Goal: Task Accomplishment & Management: Use online tool/utility

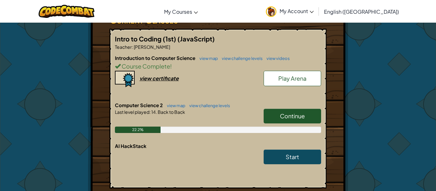
scroll to position [122, 0]
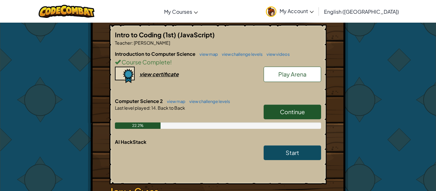
click at [298, 114] on span "Continue" at bounding box center [292, 111] width 25 height 7
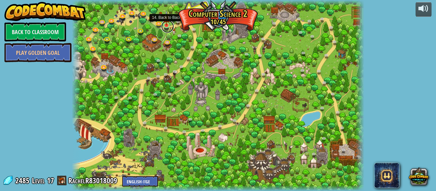
click at [166, 28] on link at bounding box center [167, 26] width 13 height 13
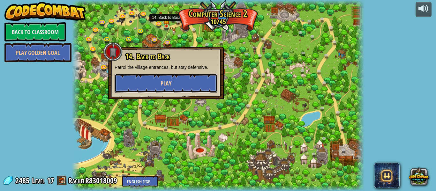
click at [155, 85] on button "Play" at bounding box center [166, 83] width 103 height 19
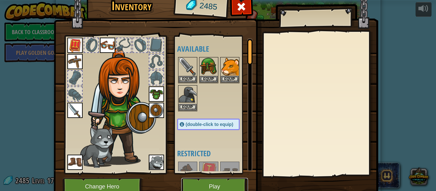
click at [191, 187] on button "Play" at bounding box center [214, 187] width 67 height 18
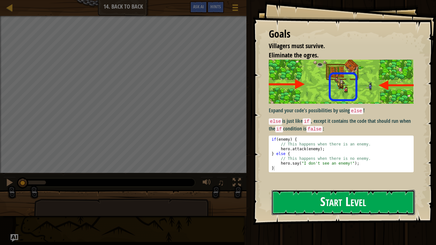
click at [362, 191] on button "Start Level" at bounding box center [343, 202] width 143 height 25
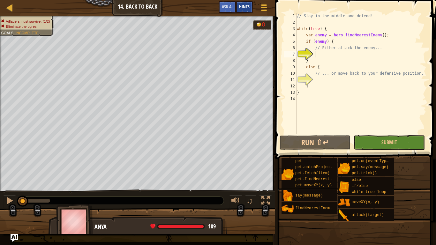
click at [248, 5] on span "Hints" at bounding box center [244, 7] width 11 height 6
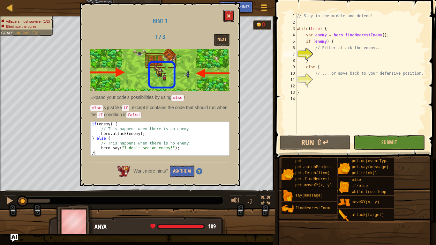
click at [229, 18] on span at bounding box center [229, 16] width 4 height 4
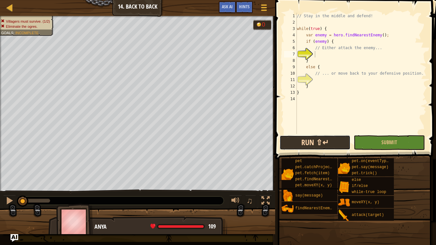
click at [328, 142] on button "Run ⇧↵" at bounding box center [315, 142] width 71 height 15
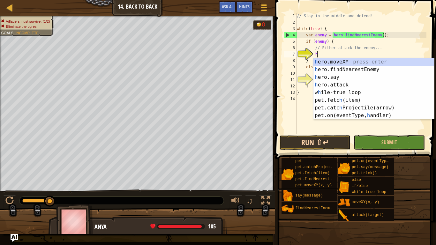
scroll to position [3, 3]
type textarea "he"
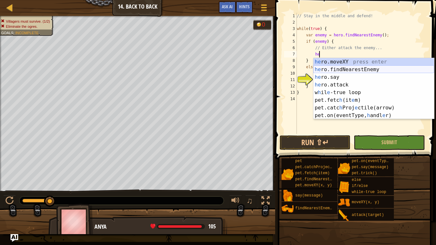
click at [350, 67] on div "he ro.moveXY press enter he ro.findNearestEnemy press enter he ro.say press ent…" at bounding box center [374, 96] width 121 height 77
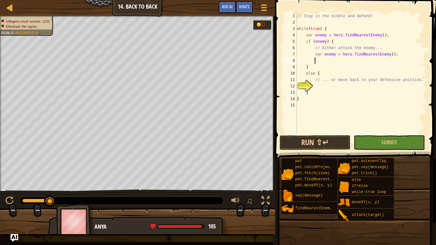
scroll to position [3, 3]
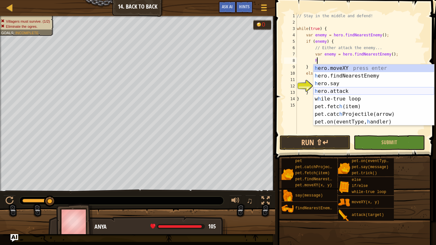
click at [351, 90] on div "h ero.moveXY press enter h ero.findNearestEnemy press enter h ero.say press ent…" at bounding box center [374, 103] width 121 height 77
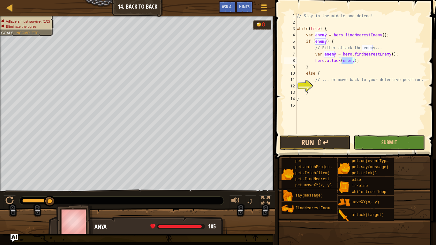
type textarea "hero.attack(enemy);"
click at [330, 141] on button "Run ⇧↵" at bounding box center [315, 142] width 71 height 15
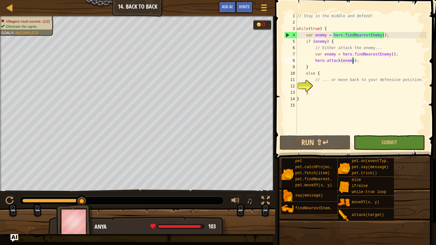
click at [337, 88] on div "// Stay in the middle and defend! while ( true ) { var enemy = hero . findNeare…" at bounding box center [361, 80] width 131 height 134
type textarea "h"
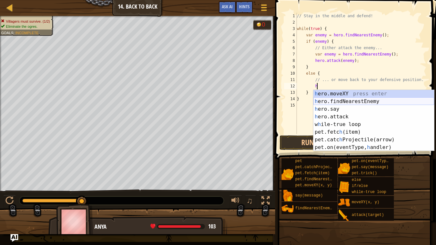
click at [341, 101] on div "h ero.moveXY press enter h ero.findNearestEnemy press enter h ero.say press ent…" at bounding box center [374, 128] width 121 height 77
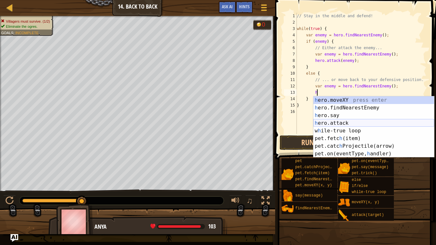
click at [348, 122] on div "h ero.moveXY press enter h ero.findNearestEnemy press enter h ero.say press ent…" at bounding box center [374, 134] width 121 height 77
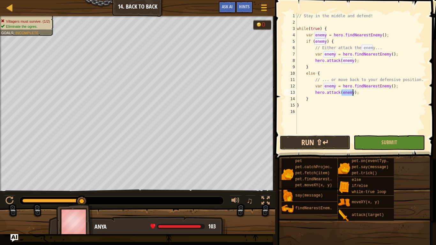
click at [332, 143] on button "Run ⇧↵" at bounding box center [315, 142] width 71 height 15
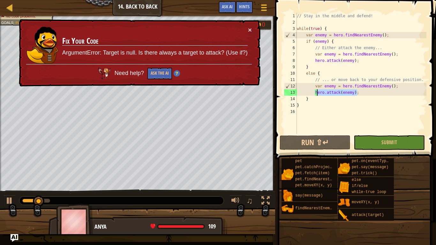
drag, startPoint x: 360, startPoint y: 93, endPoint x: 316, endPoint y: 93, distance: 43.8
click at [316, 93] on div "// Stay in the middle and defend! while ( true ) { var enemy = hero . findNeare…" at bounding box center [361, 80] width 131 height 134
type textarea "h"
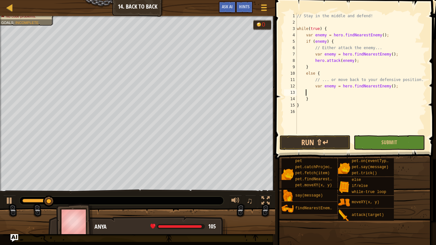
scroll to position [3, 0]
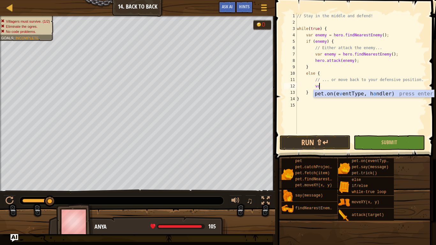
type textarea "v"
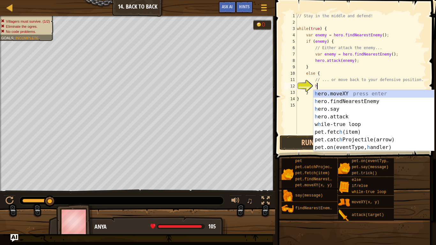
scroll to position [3, 3]
click at [326, 95] on div "h ero.moveXY press enter h ero.findNearestEnemy press enter h ero.say press ent…" at bounding box center [374, 128] width 121 height 77
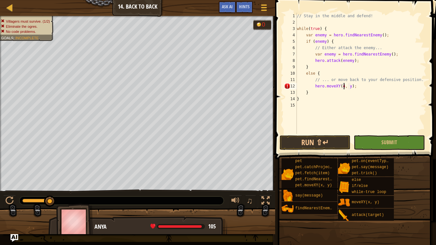
scroll to position [3, 7]
click at [354, 84] on div "// Stay in the middle and defend! while ( true ) { var enemy = hero . findNeare…" at bounding box center [361, 80] width 131 height 134
type textarea "hero.moveXY(40, 34);"
click at [365, 85] on div "// Stay in the middle and defend! while ( true ) { var enemy = hero . findNeare…" at bounding box center [361, 80] width 131 height 134
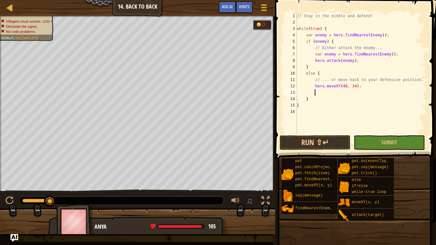
type textarea "h"
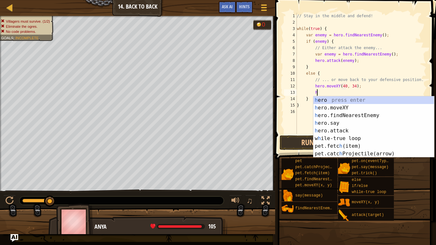
scroll to position [3, 3]
click at [372, 115] on div "h ero press enter h ero.moveXY press enter h ero.findNearestEnemy press enter h…" at bounding box center [374, 134] width 121 height 77
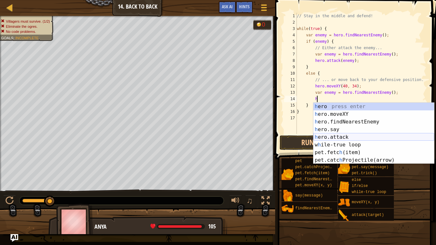
click at [378, 136] on div "h ero press enter h ero.moveXY press enter h ero.findNearestEnemy press enter h…" at bounding box center [374, 141] width 121 height 77
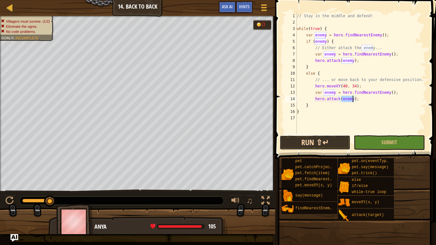
click at [333, 142] on button "Run ⇧↵" at bounding box center [315, 142] width 71 height 15
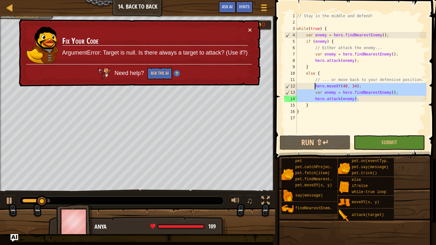
drag, startPoint x: 363, startPoint y: 100, endPoint x: 315, endPoint y: 84, distance: 51.4
click at [315, 84] on div "// Stay in the middle and defend! while ( true ) { var enemy = hero . findNeare…" at bounding box center [361, 80] width 131 height 134
type textarea "hero.moveXY(40, 34); var enemy = hero.findNearestEnemy();"
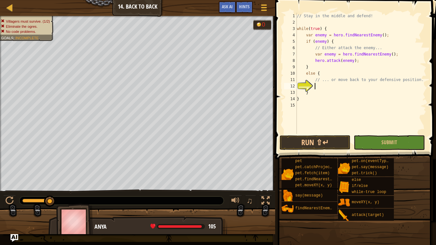
click at [316, 93] on div "// Stay in the middle and defend! while ( true ) { var enemy = hero . findNeare…" at bounding box center [361, 80] width 131 height 134
type textarea "}"
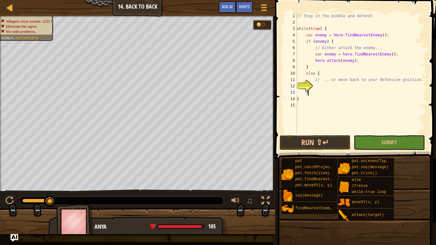
click at [339, 106] on div "// Stay in the middle and defend! while ( true ) { var enemy = hero . findNeare…" at bounding box center [361, 80] width 131 height 134
click at [324, 87] on div "// Stay in the middle and defend! while ( true ) { var enemy = hero . findNeare…" at bounding box center [361, 80] width 131 height 134
type textarea "h"
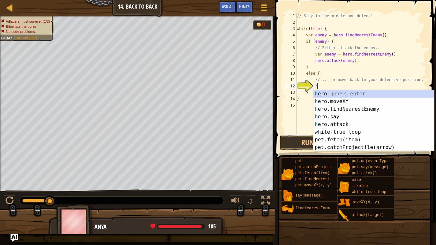
scroll to position [3, 3]
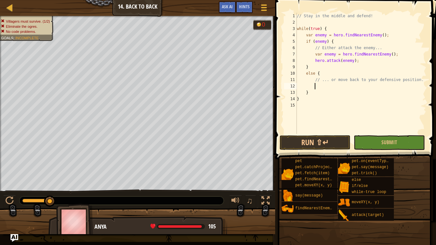
type textarea "h"
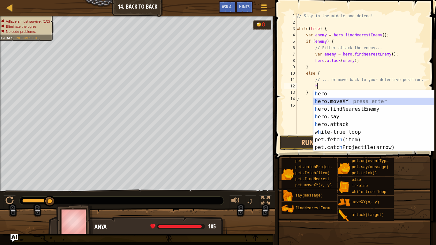
click at [342, 102] on div "h ero press enter h ero.moveXY press enter h ero.findNearestEnemy press enter h…" at bounding box center [374, 128] width 121 height 77
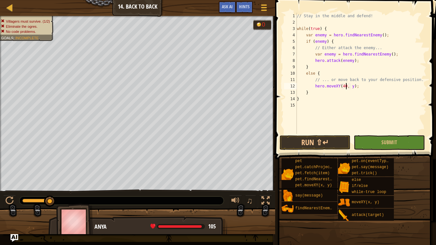
scroll to position [3, 7]
click at [352, 88] on div "// Stay in the middle and defend! while ( true ) { var enemy = hero . findNeare…" at bounding box center [361, 80] width 131 height 134
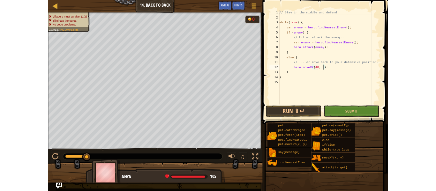
scroll to position [3, 8]
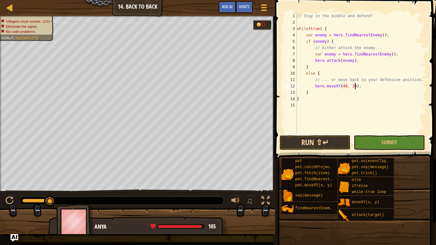
type textarea "hero.moveXY(40, 34);"
click at [329, 142] on button "Run ⇧↵" at bounding box center [315, 142] width 71 height 15
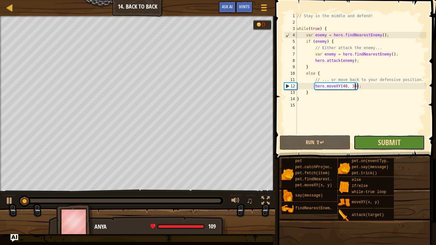
click at [392, 143] on span "Submit" at bounding box center [389, 142] width 23 height 10
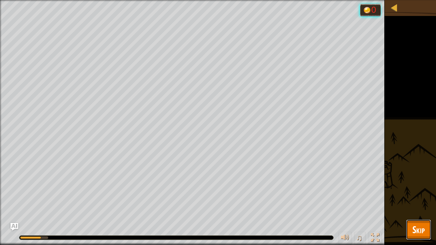
click at [416, 191] on span "Skip" at bounding box center [419, 229] width 12 height 13
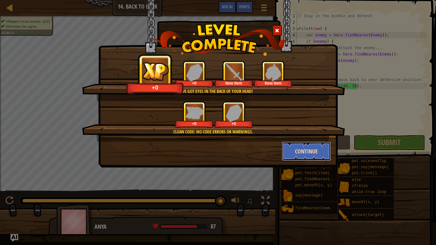
click at [311, 151] on button "Continue" at bounding box center [307, 151] width 50 height 19
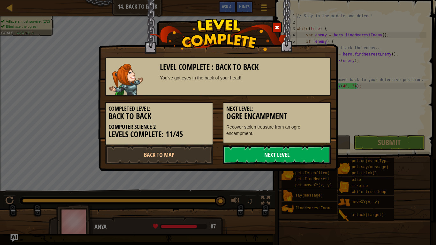
click at [311, 152] on link "Next Level" at bounding box center [277, 154] width 108 height 19
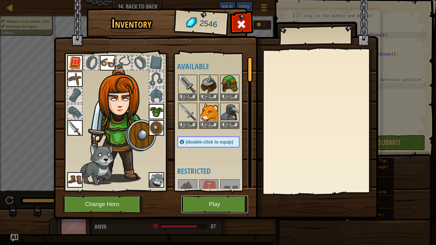
click at [200, 191] on button "Play" at bounding box center [214, 205] width 67 height 18
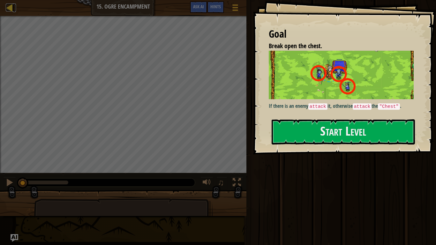
click at [13, 11] on div at bounding box center [10, 8] width 8 height 8
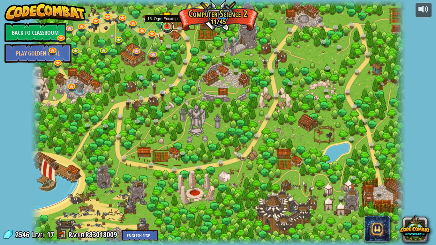
click at [166, 27] on link at bounding box center [167, 26] width 13 height 13
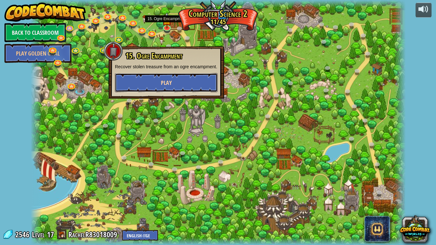
click at [170, 92] on button "Play" at bounding box center [166, 82] width 103 height 19
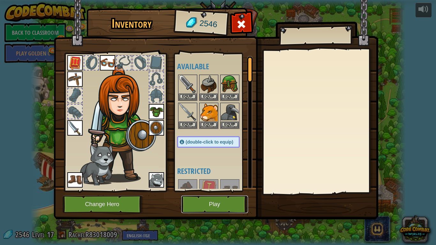
click at [239, 191] on button "Play" at bounding box center [214, 205] width 67 height 18
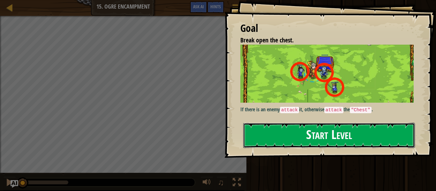
click at [350, 140] on button "Start Level" at bounding box center [329, 135] width 172 height 25
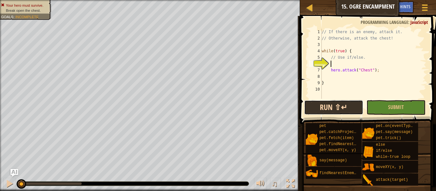
click at [352, 104] on button "Run ⇧↵" at bounding box center [333, 107] width 59 height 15
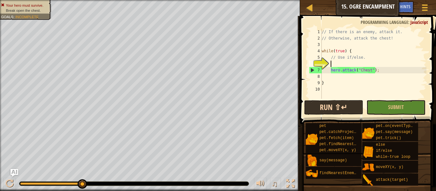
type textarea "h"
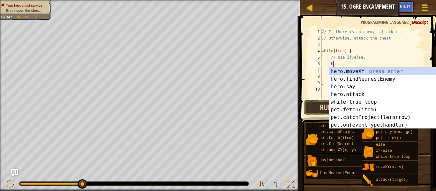
scroll to position [3, 1]
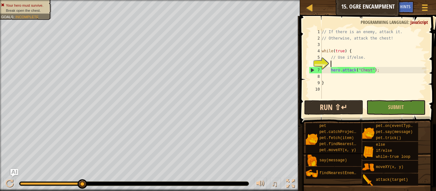
type textarea "h"
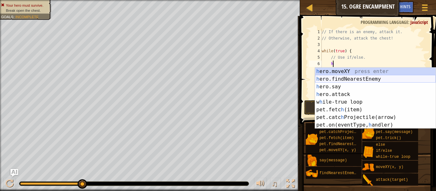
click at [367, 78] on div "h ero.moveXY press enter h ero.findNearestEnemy press enter h ero.say press ent…" at bounding box center [375, 106] width 121 height 77
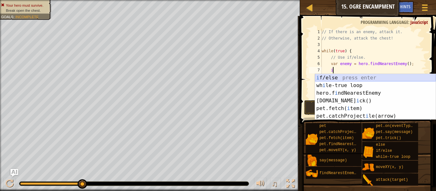
click at [368, 81] on div "i f/else press enter wh i le-true loop press enter hero.f i ndNearestEnemy pres…" at bounding box center [375, 104] width 121 height 61
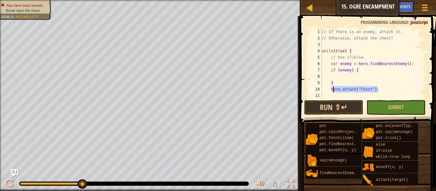
drag, startPoint x: 384, startPoint y: 87, endPoint x: 332, endPoint y: 90, distance: 51.5
click at [332, 90] on div "// If there is an enemy, attack it. // Otherwise, attack the chest! while ( tru…" at bounding box center [374, 70] width 106 height 83
type textarea "h"
click at [337, 76] on div "// If there is an enemy, attack it. // Otherwise, attack the chest! while ( tru…" at bounding box center [374, 70] width 106 height 83
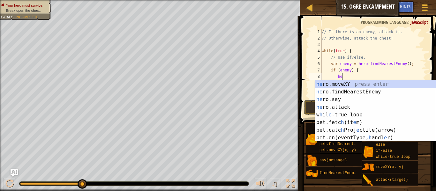
scroll to position [3, 3]
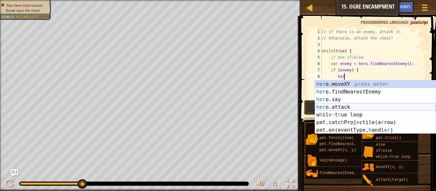
click at [344, 105] on div "her o.moveXY press enter her o.findNearestEnemy press enter her o.say press ent…" at bounding box center [375, 114] width 121 height 69
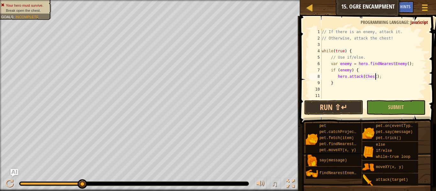
scroll to position [3, 8]
click at [365, 77] on div "// If there is an enemy, attack it. // Otherwise, attack the chest! while ( tru…" at bounding box center [374, 70] width 106 height 83
click at [380, 84] on div "// If there is an enemy, attack it. // Otherwise, attack the chest! while ( tru…" at bounding box center [374, 70] width 106 height 83
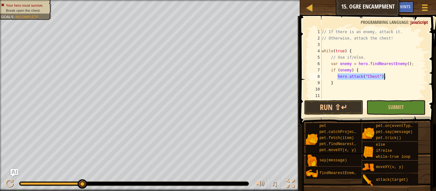
drag, startPoint x: 338, startPoint y: 77, endPoint x: 384, endPoint y: 75, distance: 46.0
click at [384, 75] on div "// If there is an enemy, attack it. // Otherwise, attack the chest! while ( tru…" at bounding box center [374, 70] width 106 height 83
type textarea "hero.attack("Chest");"
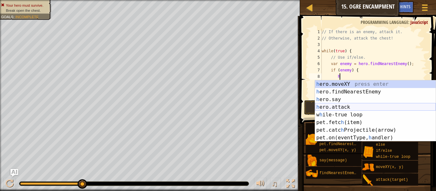
click at [381, 106] on div "h ero.moveXY press enter h ero.findNearestEnemy press enter h ero.say press ent…" at bounding box center [375, 118] width 121 height 77
type textarea "hero.attack(enemy);"
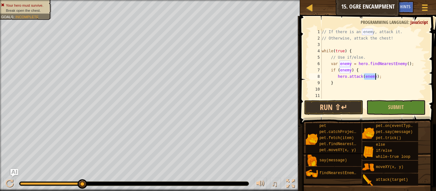
click at [356, 92] on div "// If there is an enemy, attack it. // Otherwise, attack the chest! while ( tru…" at bounding box center [374, 70] width 106 height 83
type textarea "e"
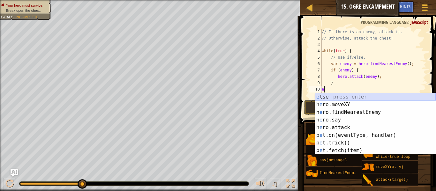
click at [360, 98] on div "e lse press enter h e ro.moveXY press enter h e ro.findNearestEnemy press enter…" at bounding box center [375, 131] width 121 height 77
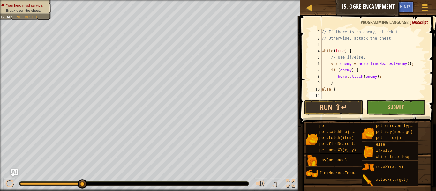
paste textarea "hero.attack("Chest");"
type textarea "hero.attack("Chest");"
click at [358, 104] on button "Run ⇧↵" at bounding box center [333, 107] width 59 height 15
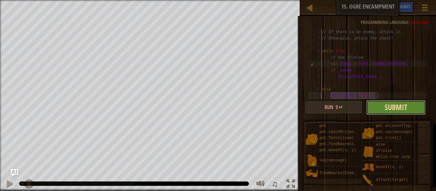
click at [389, 110] on span "Submit" at bounding box center [396, 107] width 23 height 10
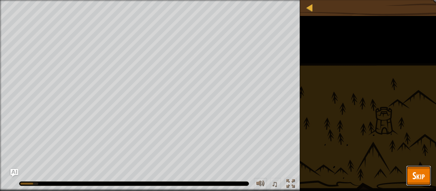
click at [424, 178] on span "Skip" at bounding box center [419, 175] width 12 height 13
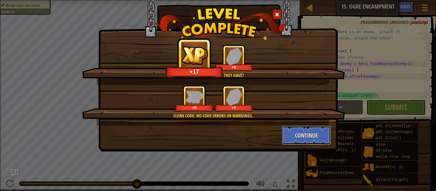
click at [319, 133] on button "Continue" at bounding box center [307, 135] width 50 height 19
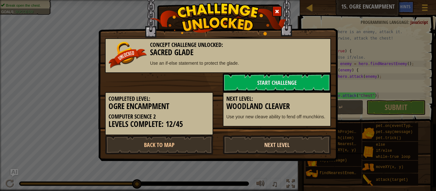
click at [297, 144] on link "Next Level" at bounding box center [277, 144] width 108 height 19
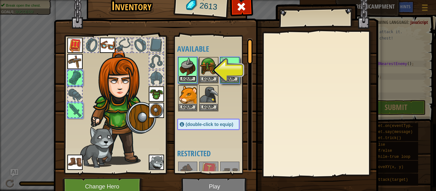
click at [183, 78] on button "Equip" at bounding box center [188, 79] width 18 height 7
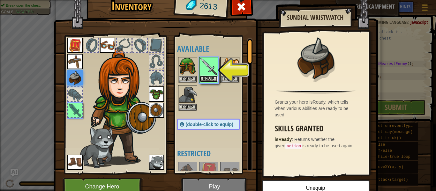
click at [209, 78] on button "Equip" at bounding box center [209, 79] width 18 height 7
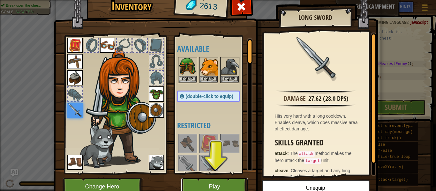
click at [194, 184] on button "Play" at bounding box center [214, 187] width 67 height 18
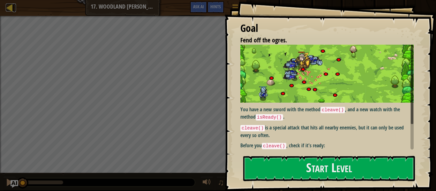
click at [11, 11] on div at bounding box center [10, 8] width 8 height 8
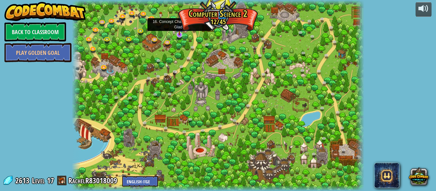
click at [178, 32] on img at bounding box center [180, 27] width 8 height 18
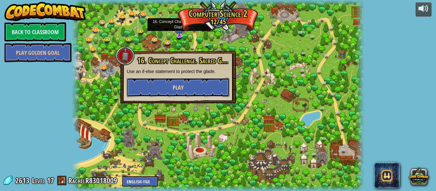
click at [162, 88] on button "Play" at bounding box center [178, 87] width 103 height 19
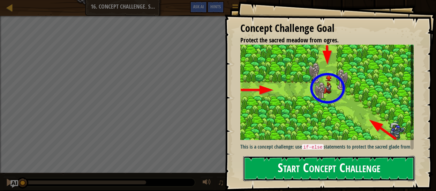
click at [261, 173] on button "Start Concept Challenge" at bounding box center [329, 168] width 172 height 25
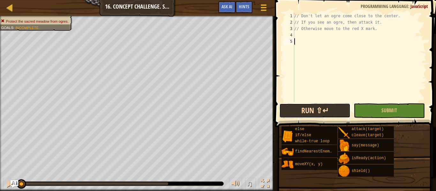
click at [286, 118] on button "Run ⇧↵" at bounding box center [314, 110] width 71 height 15
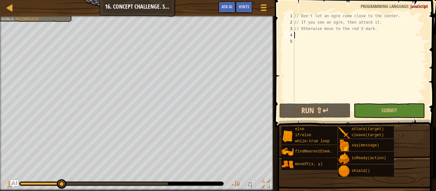
click at [305, 34] on div "// Don't let an ogre come close to the center. // If you see an ogre, then atta…" at bounding box center [359, 64] width 133 height 102
type textarea "h"
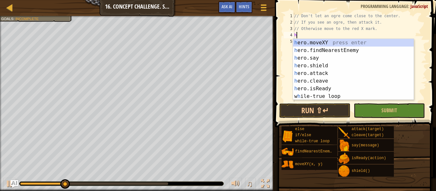
scroll to position [3, 0]
click at [316, 48] on div "h ero.moveXY press enter h ero.findNearestEnemy press enter h ero.say press ent…" at bounding box center [353, 77] width 121 height 77
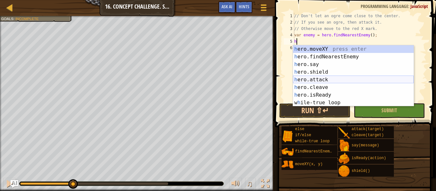
click at [320, 79] on div "h ero.moveXY press enter h ero.findNearestEnemy press enter h ero.say press ent…" at bounding box center [353, 83] width 121 height 77
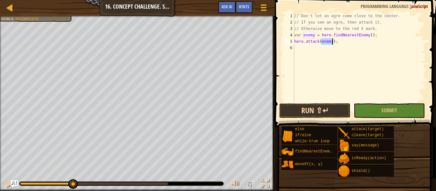
type textarea "hero.attack(enemy);"
click at [320, 107] on button "Run ⇧↵" at bounding box center [314, 110] width 71 height 15
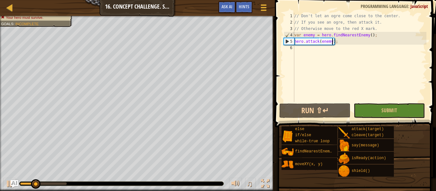
click at [306, 52] on div "// Don't let an ogre come close to the center. // If you see an ogre, then atta…" at bounding box center [359, 64] width 133 height 102
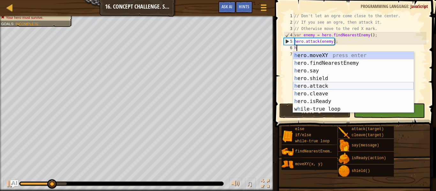
click at [310, 84] on div "h ero.moveXY press enter h ero.findNearestEnemy press enter h ero.say press ent…" at bounding box center [353, 90] width 121 height 77
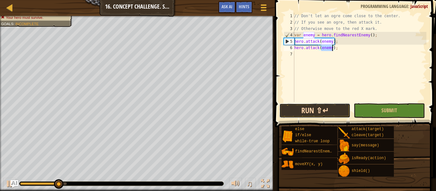
click at [305, 108] on button "Run ⇧↵" at bounding box center [314, 110] width 71 height 15
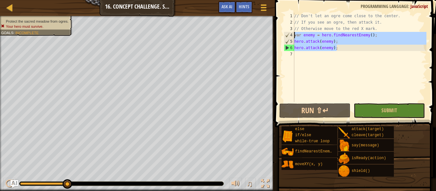
drag, startPoint x: 338, startPoint y: 48, endPoint x: 289, endPoint y: 36, distance: 50.2
click at [289, 36] on div "hero.attack(enemy); 1 2 3 4 5 6 7 // Don't let an ogre come close to the center…" at bounding box center [355, 57] width 144 height 89
type textarea "var enemy = hero.findNearestEnemy(); hero.attack(enemy);"
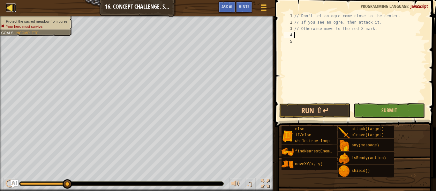
click at [9, 6] on div at bounding box center [10, 8] width 8 height 8
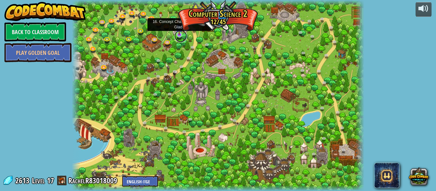
click at [180, 35] on link at bounding box center [180, 36] width 13 height 13
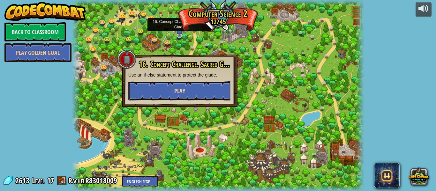
click at [181, 94] on span "Play" at bounding box center [179, 91] width 11 height 8
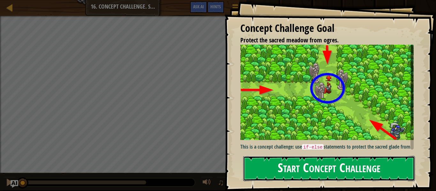
click at [259, 158] on button "Start Concept Challenge" at bounding box center [329, 168] width 172 height 25
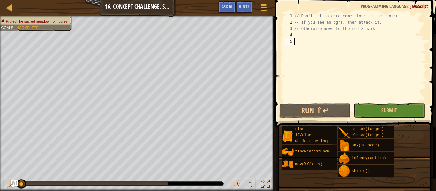
click at [330, 33] on div "// Don't let an ogre come close to the center. // If you see an ogre, then atta…" at bounding box center [359, 64] width 133 height 102
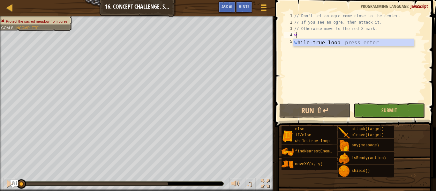
scroll to position [3, 0]
type textarea "wh"
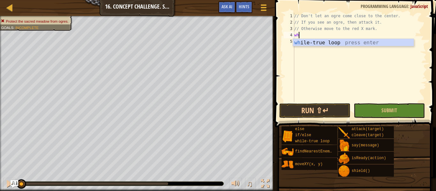
scroll to position [3, 0]
click at [335, 44] on div "wh ile-true loop press enter" at bounding box center [353, 50] width 121 height 23
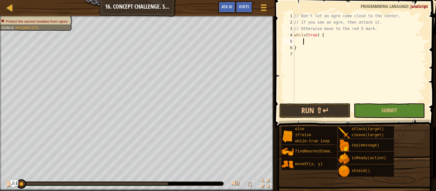
type textarea "v"
type textarea "h"
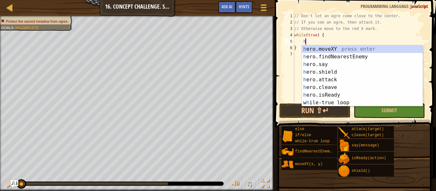
scroll to position [3, 1]
click at [340, 55] on div "h ero.moveXY press enter h ero.findNearestEnemy press enter h ero.say press ent…" at bounding box center [362, 83] width 121 height 77
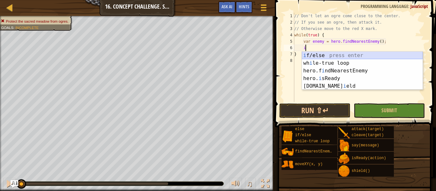
click at [339, 54] on div "i f/else press enter wh i le-true loop press enter hero.f i ndNearestEnemy pres…" at bounding box center [362, 79] width 121 height 54
type textarea "if (enemy) {"
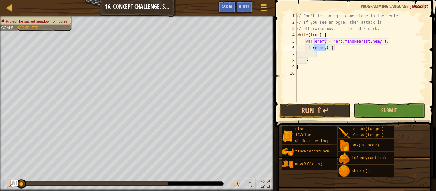
click at [315, 53] on div "// Don't let an ogre come close to the center. // If you see an ogre, then atta…" at bounding box center [360, 64] width 131 height 102
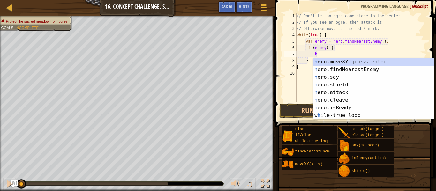
scroll to position [3, 3]
click at [324, 89] on div "h ero.moveXY press enter h ero.findNearestEnemy press enter h ero.say press ent…" at bounding box center [373, 96] width 121 height 77
type textarea "hero.attack(enemy);"
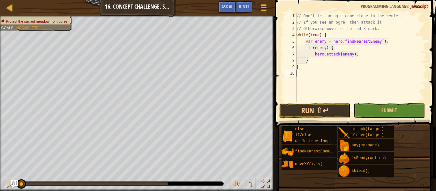
click at [318, 74] on div "// Don't let an ogre come close to the center. // If you see an ogre, then atta…" at bounding box center [360, 64] width 131 height 102
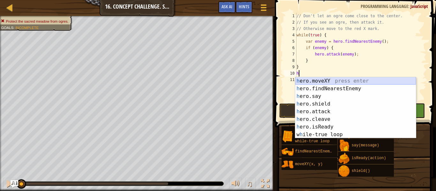
click at [320, 80] on div "h ero.moveXY press enter h ero.findNearestEnemy press enter h ero.say press ent…" at bounding box center [355, 115] width 121 height 77
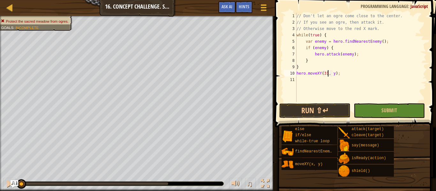
scroll to position [3, 5]
click at [336, 76] on div "// Don't let an ogre come close to the center. // If you see an ogre, then atta…" at bounding box center [360, 64] width 131 height 102
type textarea "hero.moveXY(31, 24);"
click at [337, 79] on div "// Don't let an ogre come close to the center. // If you see an ogre, then atta…" at bounding box center [360, 64] width 131 height 102
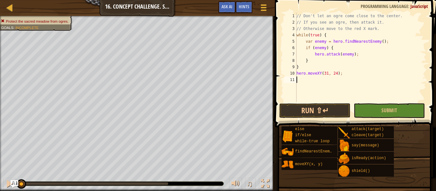
scroll to position [3, 0]
click at [341, 110] on button "Run ⇧↵" at bounding box center [314, 110] width 71 height 15
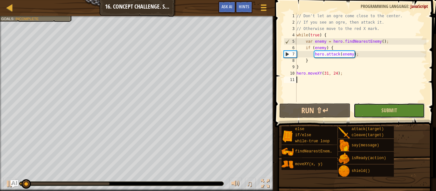
click at [364, 109] on button "Submit" at bounding box center [389, 110] width 71 height 15
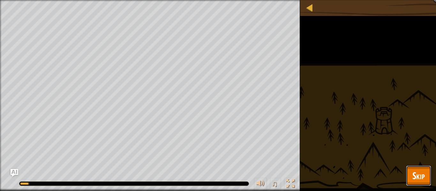
click at [417, 178] on span "Skip" at bounding box center [419, 175] width 12 height 13
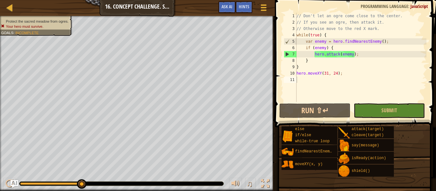
type textarea "}"
click at [364, 66] on div "// Don't let an ogre come close to the center. // If you see an ogre, then atta…" at bounding box center [360, 64] width 131 height 102
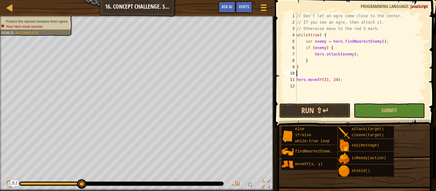
type textarea "e"
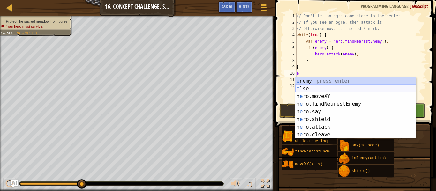
click at [366, 90] on div "e nemy press enter e lse press enter h e ro.moveXY press enter h e ro.findNeare…" at bounding box center [355, 115] width 121 height 77
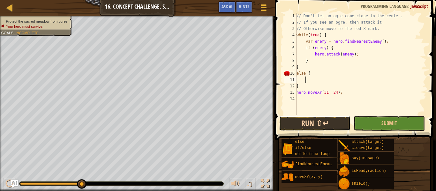
click at [333, 121] on button "Run ⇧↵" at bounding box center [314, 123] width 71 height 15
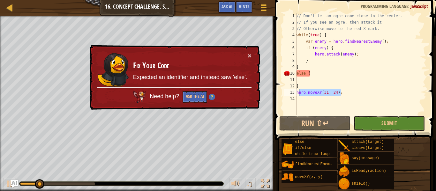
drag, startPoint x: 343, startPoint y: 93, endPoint x: 298, endPoint y: 94, distance: 44.7
click at [298, 94] on div "// Don't let an ogre come close to the center. // If you see an ogre, then atta…" at bounding box center [360, 70] width 131 height 115
type textarea "h"
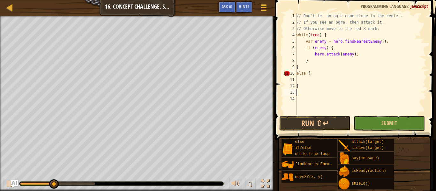
click at [299, 82] on div "// Don't let an ogre come close to the center. // If you see an ogre, then atta…" at bounding box center [360, 70] width 131 height 115
paste textarea "ero.moveXY(31, 24);"
click at [299, 82] on div "// Don't let an ogre come close to the center. // If you see an ogre, then atta…" at bounding box center [360, 70] width 131 height 115
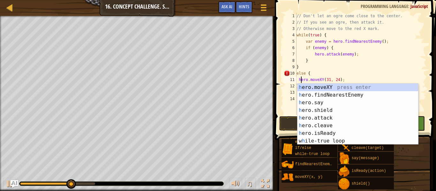
click at [387, 61] on div "// Don't let an ogre come close to the center. // If you see an ogre, then atta…" at bounding box center [360, 70] width 131 height 115
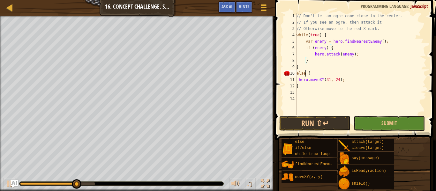
click at [306, 75] on div "// Don't let an ogre come close to the center. // If you see an ogre, then atta…" at bounding box center [360, 70] width 131 height 115
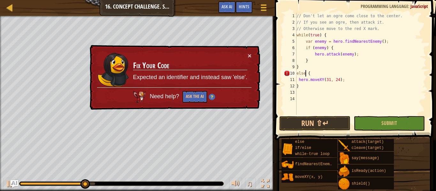
click at [296, 73] on div "10" at bounding box center [290, 73] width 13 height 6
type textarea "else {"
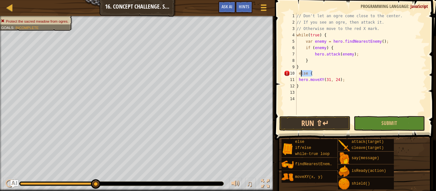
drag, startPoint x: 313, startPoint y: 75, endPoint x: 297, endPoint y: 73, distance: 16.4
click at [297, 73] on div "// Don't let an ogre come close to the center. // If you see an ogre, then atta…" at bounding box center [360, 70] width 131 height 115
type textarea "e"
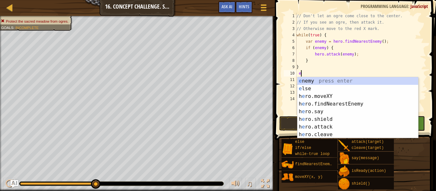
scroll to position [3, 0]
click at [302, 89] on div "e nemy press enter e lse press enter h e ro.moveXY press enter h e ro.findNeare…" at bounding box center [358, 115] width 121 height 77
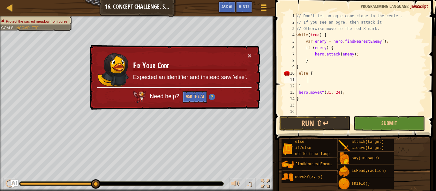
click at [297, 65] on div "// Don't let an ogre come close to the center. // If you see an ogre, then atta…" at bounding box center [360, 70] width 131 height 115
type textarea "}"
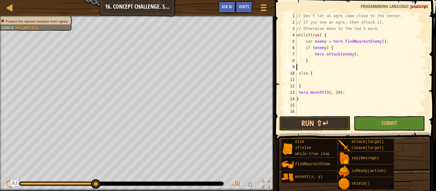
click at [305, 89] on div "// Don't let an ogre come close to the center. // If you see an ogre, then atta…" at bounding box center [360, 70] width 131 height 115
type textarea "}"
click at [320, 122] on button "Run ⇧↵" at bounding box center [314, 123] width 71 height 15
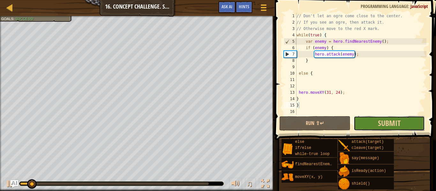
click at [368, 123] on button "Submit" at bounding box center [389, 123] width 71 height 15
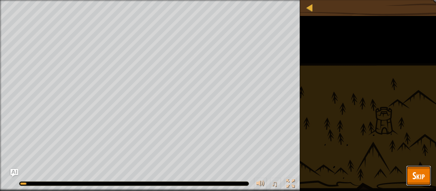
click at [416, 180] on span "Skip" at bounding box center [419, 175] width 12 height 13
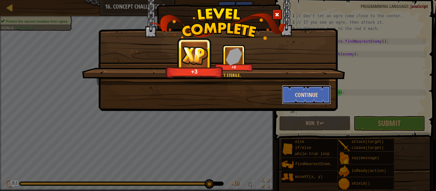
click at [321, 87] on button "Continue" at bounding box center [307, 94] width 50 height 19
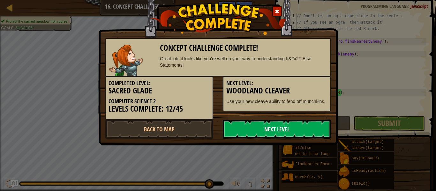
click at [298, 124] on link "Next Level" at bounding box center [277, 129] width 108 height 19
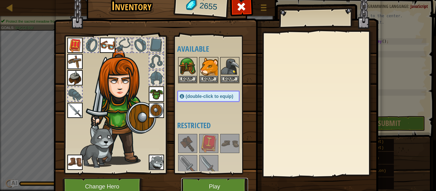
click at [196, 182] on button "Play" at bounding box center [214, 187] width 67 height 18
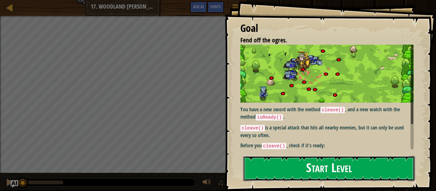
click at [275, 174] on button "Start Level" at bounding box center [329, 168] width 172 height 25
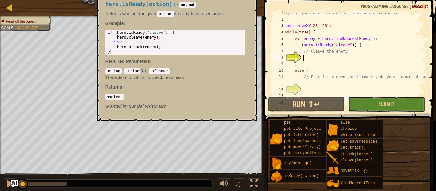
scroll to position [3, 0]
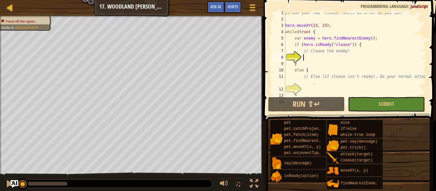
click at [310, 56] on div "// Use your new "cleave" skill as often as you can. hero . moveXY ( 23 , 23 ) ;…" at bounding box center [355, 58] width 142 height 96
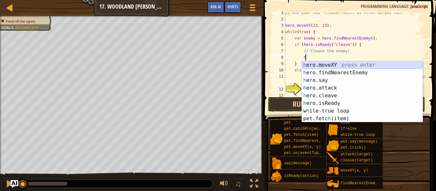
click at [316, 65] on div "h ero.moveXY press enter h ero.findNearestEnemy press enter h ero.say press ent…" at bounding box center [362, 99] width 121 height 77
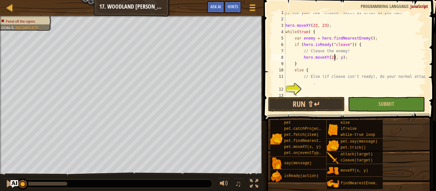
scroll to position [3, 7]
click at [341, 58] on div "// Use your new "cleave" skill as often as you can. hero . moveXY ( 23 , 23 ) ;…" at bounding box center [355, 58] width 142 height 96
type textarea "hero.moveXY(23, 23);"
click at [337, 89] on div "// Use your new "cleave" skill as often as you can. hero . moveXY ( 23 , 23 ) ;…" at bounding box center [355, 58] width 142 height 96
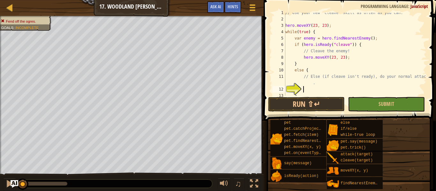
scroll to position [3, 3]
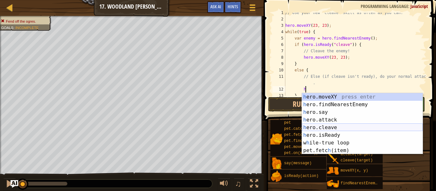
click at [340, 127] on div "h ero.moveXY press enter h ero.findNearestEnemy press enter h ero.say press ent…" at bounding box center [362, 131] width 121 height 77
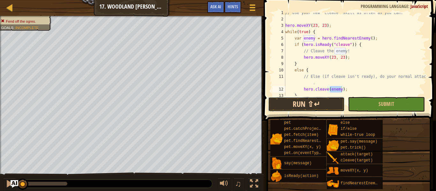
click at [330, 106] on button "Run ⇧↵" at bounding box center [306, 104] width 77 height 15
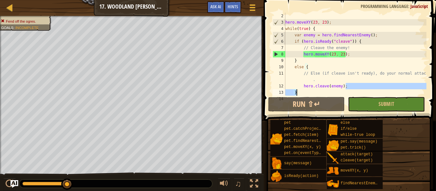
scroll to position [6, 0]
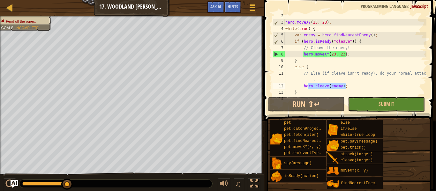
drag, startPoint x: 356, startPoint y: 92, endPoint x: 305, endPoint y: 83, distance: 51.8
click at [305, 83] on div "hero . moveXY ( 23 , 23 ) ; while ( true ) { var enemy = hero . findNearestEnem…" at bounding box center [355, 61] width 142 height 96
type textarea "h"
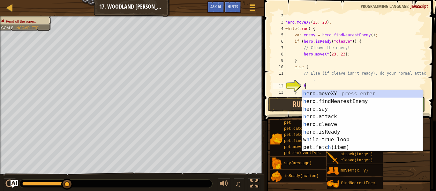
scroll to position [3, 3]
click at [319, 117] on div "h ero.moveXY press enter h ero.findNearestEnemy press enter h ero.say press ent…" at bounding box center [362, 128] width 121 height 77
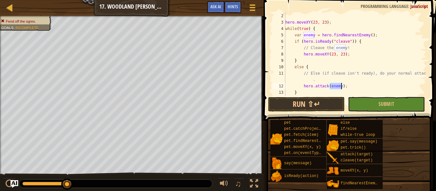
click at [299, 85] on div "hero . moveXY ( 23 , 23 ) ; while ( true ) { var enemy = hero . findNearestEnem…" at bounding box center [355, 61] width 142 height 96
drag, startPoint x: 367, startPoint y: 80, endPoint x: 316, endPoint y: 80, distance: 50.8
click at [316, 80] on div "hero . moveXY ( 23 , 23 ) ; while ( true ) { var enemy = hero . findNearestEnem…" at bounding box center [355, 61] width 142 height 96
type textarea "// Else (if cleave isn't ready), do your normal attack"
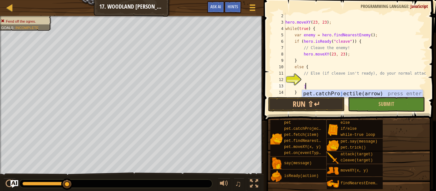
type textarea "j"
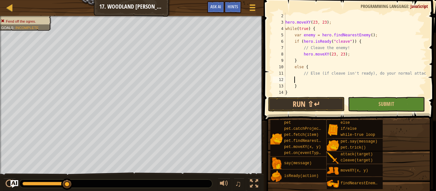
scroll to position [3, 1]
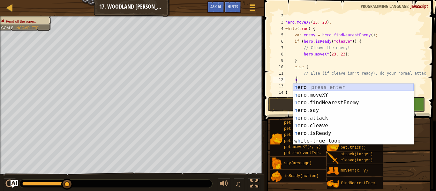
click at [335, 85] on div "h ero press enter h ero.moveXY press enter h ero.findNearestEnemy press enter h…" at bounding box center [353, 122] width 121 height 77
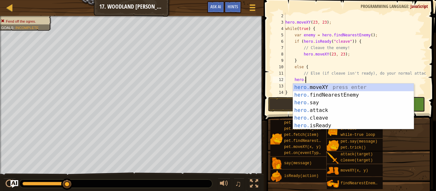
scroll to position [3, 3]
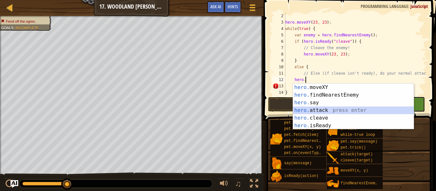
click at [337, 109] on div "hero. moveXY press enter hero. findNearestEnemy press enter hero. say press ent…" at bounding box center [353, 114] width 121 height 61
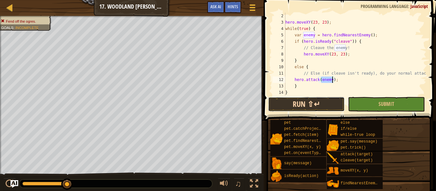
click at [339, 108] on button "Run ⇧↵" at bounding box center [306, 104] width 77 height 15
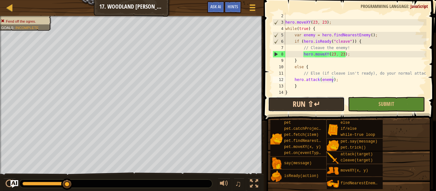
click at [339, 108] on button "Run ⇧↵" at bounding box center [306, 104] width 77 height 15
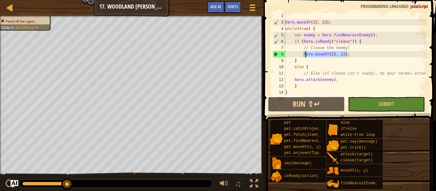
drag, startPoint x: 356, startPoint y: 54, endPoint x: 305, endPoint y: 56, distance: 51.5
click at [305, 56] on div "hero . moveXY ( 23 , 23 ) ; while ( true ) { var enemy = hero . findNearestEnem…" at bounding box center [355, 61] width 142 height 96
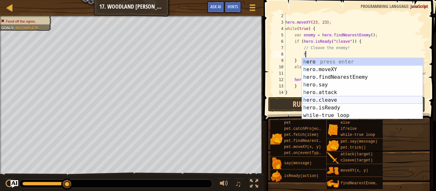
click at [321, 100] on div "h ero press enter h ero.moveXY press enter h ero.findNearestEnemy press enter h…" at bounding box center [362, 96] width 121 height 77
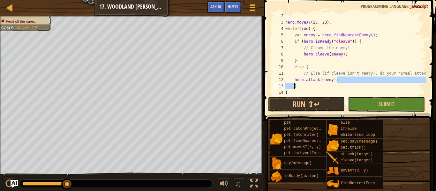
drag, startPoint x: 337, startPoint y: 81, endPoint x: 291, endPoint y: 82, distance: 46.6
click at [291, 82] on div "hero . moveXY ( 23 , 23 ) ; while ( true ) { var enemy = hero . findNearestEnem…" at bounding box center [355, 61] width 142 height 96
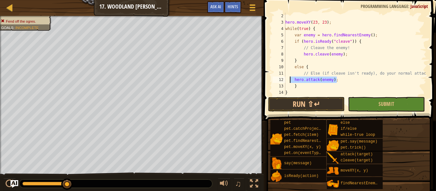
type textarea "hero.attack(enemy);"
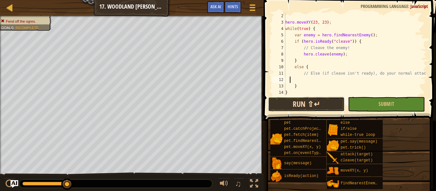
click at [297, 99] on button "Run ⇧↵" at bounding box center [306, 104] width 77 height 15
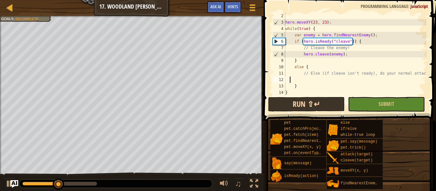
scroll to position [3, 1]
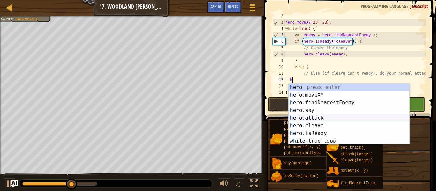
click at [310, 115] on div "h ero press enter h ero.moveXY press enter h ero.findNearestEnemy press enter h…" at bounding box center [349, 122] width 121 height 77
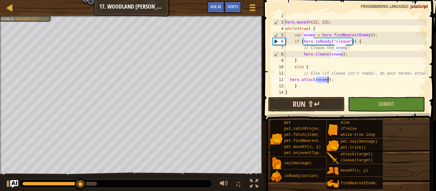
type textarea "hero.attack(enemy);"
click at [308, 100] on button "Run ⇧↵" at bounding box center [306, 104] width 77 height 15
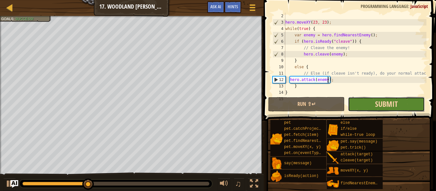
click at [387, 105] on span "Submit" at bounding box center [386, 104] width 23 height 10
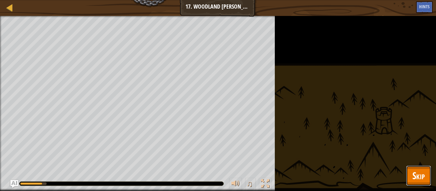
click at [413, 178] on span "Skip" at bounding box center [419, 175] width 12 height 13
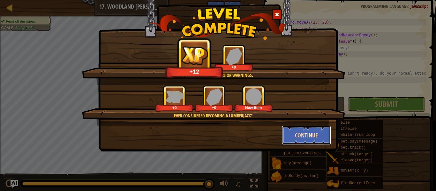
click at [312, 135] on button "Continue" at bounding box center [307, 135] width 50 height 19
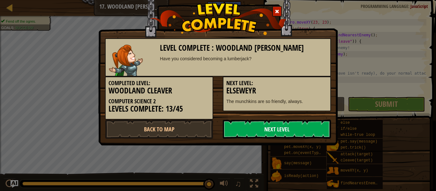
click at [308, 132] on link "Next Level" at bounding box center [277, 129] width 108 height 19
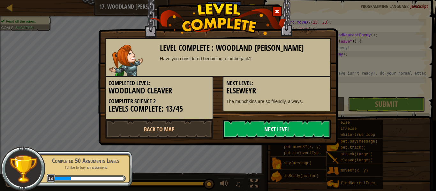
click at [308, 133] on link "Next Level" at bounding box center [277, 129] width 108 height 19
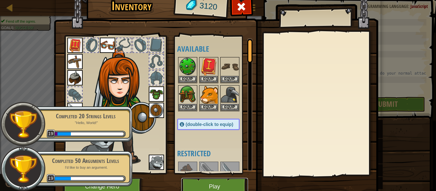
click at [225, 187] on button "Play" at bounding box center [214, 187] width 67 height 18
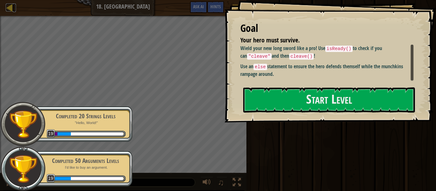
click at [11, 9] on div at bounding box center [10, 8] width 8 height 8
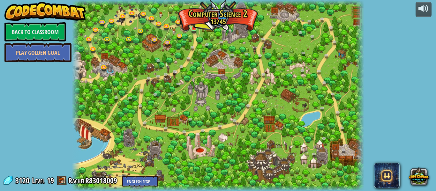
click at [192, 28] on img at bounding box center [194, 20] width 7 height 15
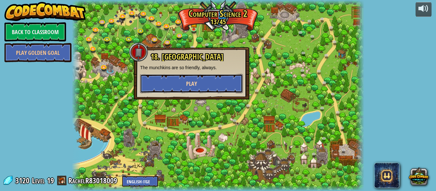
click at [190, 88] on button "Play" at bounding box center [191, 83] width 103 height 19
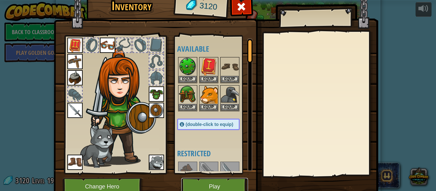
click at [200, 185] on button "Play" at bounding box center [214, 187] width 67 height 18
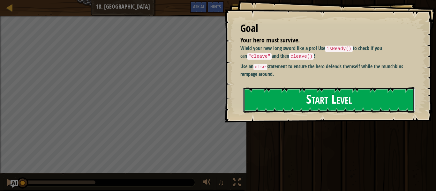
click at [317, 100] on button "Start Level" at bounding box center [329, 100] width 172 height 25
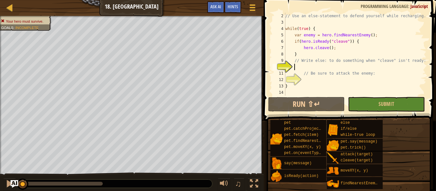
scroll to position [3, 1]
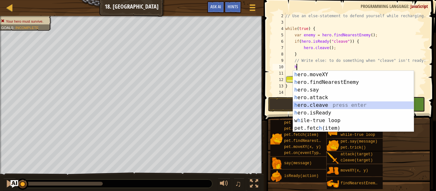
click at [314, 103] on div "h ero.moveXY press enter h ero.findNearestEnemy press enter h ero.say press ent…" at bounding box center [353, 109] width 121 height 77
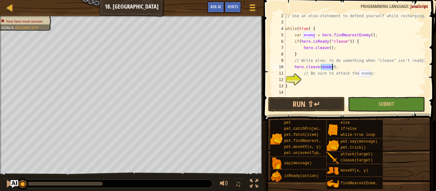
click at [315, 84] on div "// Use an else-statement to defend yourself while recharging. while ( true ) { …" at bounding box center [355, 61] width 142 height 96
type textarea "}"
click at [308, 78] on div "// Use an else-statement to defend yourself while recharging. while ( true ) { …" at bounding box center [355, 61] width 142 height 96
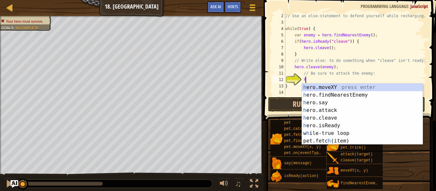
scroll to position [3, 3]
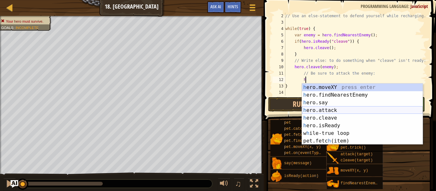
click at [317, 111] on div "h ero.moveXY press enter h ero.findNearestEnemy press enter h ero.say press ent…" at bounding box center [362, 122] width 121 height 77
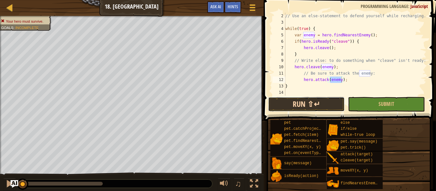
click at [309, 103] on button "Run ⇧↵" at bounding box center [306, 104] width 77 height 15
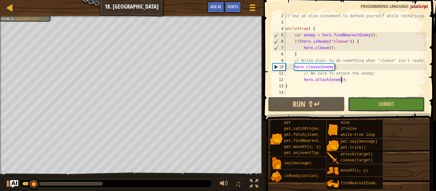
click at [368, 107] on button "Submit" at bounding box center [386, 104] width 77 height 15
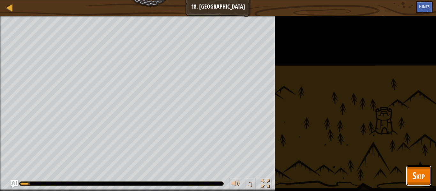
click at [422, 175] on span "Skip" at bounding box center [419, 175] width 12 height 13
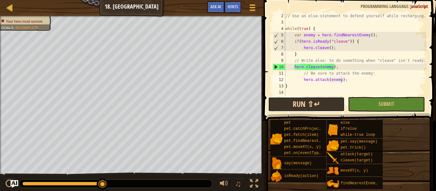
click at [324, 100] on button "Run ⇧↵" at bounding box center [306, 104] width 77 height 15
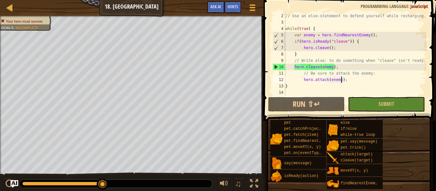
click at [315, 87] on div "// Use an else-statement to defend yourself while recharging. while ( true ) { …" at bounding box center [355, 61] width 142 height 96
click at [347, 86] on div "// Use an else-statement to defend yourself while recharging. while ( true ) { …" at bounding box center [355, 61] width 142 height 96
click at [341, 85] on div "// Use an else-statement to defend yourself while recharging. while ( true ) { …" at bounding box center [355, 61] width 142 height 96
click at [340, 81] on div "// Use an else-statement to defend yourself while recharging. while ( true ) { …" at bounding box center [355, 61] width 142 height 96
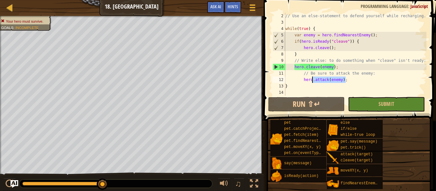
drag, startPoint x: 350, startPoint y: 81, endPoint x: 314, endPoint y: 80, distance: 36.4
click at [314, 80] on div "// Use an else-statement to defend yourself while recharging. while ( true ) { …" at bounding box center [355, 61] width 142 height 96
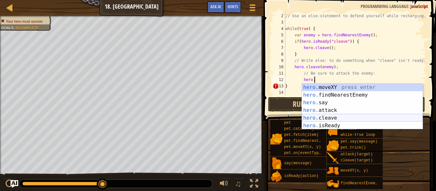
click at [319, 118] on div "hero. moveXY press enter hero. findNearestEnemy press enter hero. say press ent…" at bounding box center [362, 114] width 121 height 61
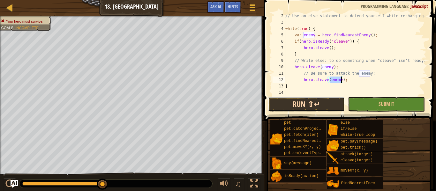
click at [316, 106] on button "Run ⇧↵" at bounding box center [306, 104] width 77 height 15
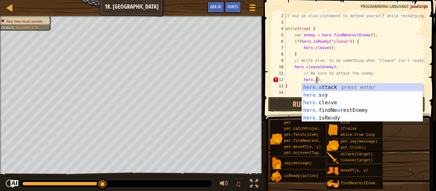
scroll to position [3, 4]
click at [362, 87] on div "hero.a ttack press enter hero. s a y press enter hero. cle a ve press enter her…" at bounding box center [362, 111] width 121 height 54
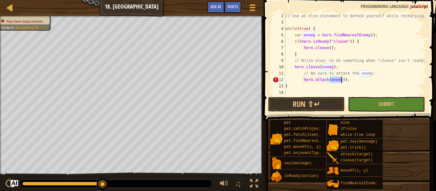
click at [352, 83] on div "// Use an else-statement to defend yourself while recharging. while ( true ) { …" at bounding box center [355, 61] width 142 height 96
click at [344, 80] on div "// Use an else-statement to defend yourself while recharging. while ( true ) { …" at bounding box center [355, 61] width 142 height 96
type textarea "hero.attack(enemy);"
click at [363, 82] on div "// Use an else-statement to defend yourself while recharging. while ( true ) { …" at bounding box center [355, 61] width 142 height 96
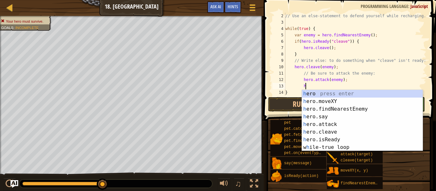
scroll to position [3, 3]
click at [358, 124] on div "h ero press enter h ero.moveXY press enter h ero.findNearestEnemy press enter h…" at bounding box center [362, 128] width 121 height 77
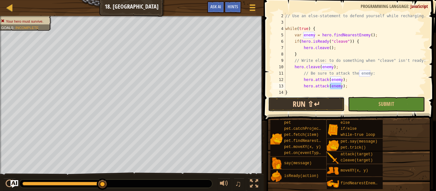
click at [329, 103] on button "Run ⇧↵" at bounding box center [306, 104] width 77 height 15
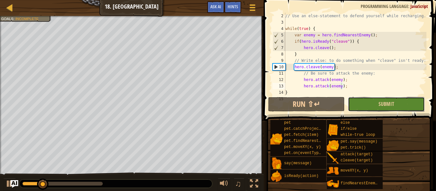
click at [375, 109] on button "Submit" at bounding box center [386, 104] width 77 height 15
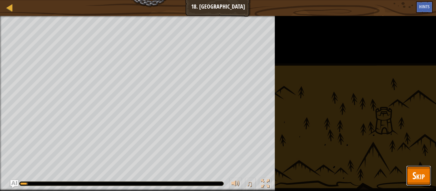
click at [416, 171] on span "Skip" at bounding box center [419, 175] width 12 height 13
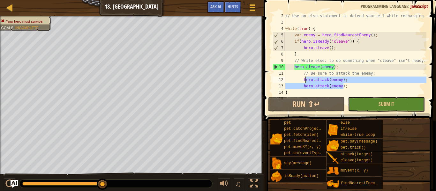
drag, startPoint x: 343, startPoint y: 87, endPoint x: 303, endPoint y: 78, distance: 40.6
click at [303, 78] on div "// Use an else-statement to defend yourself while recharging. while ( true ) { …" at bounding box center [355, 61] width 142 height 96
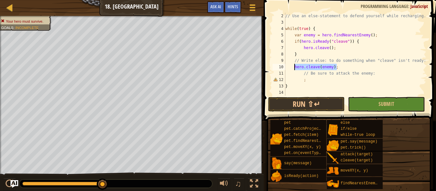
drag, startPoint x: 361, startPoint y: 65, endPoint x: 294, endPoint y: 69, distance: 67.2
click at [294, 69] on div "// Use an else-statement to defend yourself while recharging. while ( true ) { …" at bounding box center [355, 61] width 142 height 96
type textarea "hero.cleave(enemy);"
type textarea "e"
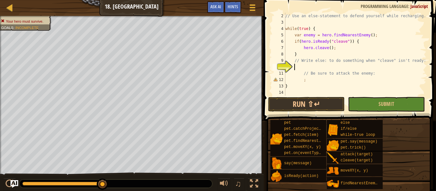
scroll to position [3, 1]
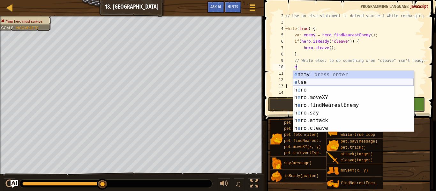
click at [300, 80] on div "e nemy press enter e lse press enter h e ro press enter h e ro.moveXY press ent…" at bounding box center [353, 109] width 121 height 77
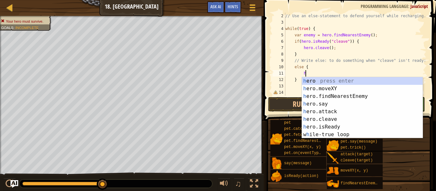
scroll to position [3, 3]
click at [314, 111] on div "h ero press enter h ero.moveXY press enter h ero.findNearestEnemy press enter h…" at bounding box center [362, 115] width 121 height 77
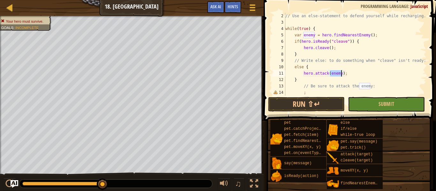
click at [396, 78] on div "// Use an else-statement to defend yourself while recharging. while ( true ) { …" at bounding box center [355, 61] width 142 height 96
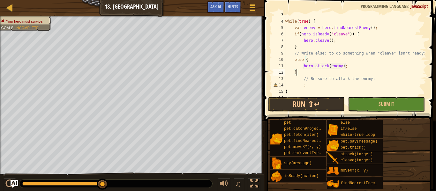
scroll to position [19, 0]
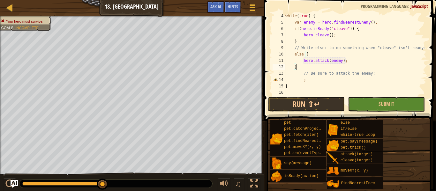
click at [336, 87] on div "while ( true ) { var enemy = hero . findNearestEnemy ( ) ; if ( hero . isReady …" at bounding box center [355, 61] width 142 height 96
click at [331, 80] on div "while ( true ) { var enemy = hero . findNearestEnemy ( ) ; if ( hero . isReady …" at bounding box center [355, 61] width 142 height 96
type textarea ";"
click at [326, 101] on button "Run ⇧↵" at bounding box center [306, 104] width 77 height 15
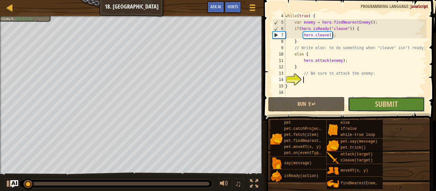
click at [357, 106] on button "Submit" at bounding box center [386, 104] width 77 height 15
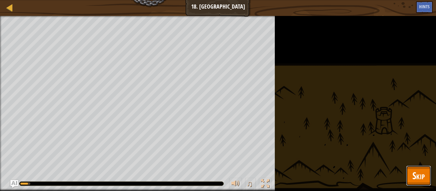
click at [418, 183] on button "Skip" at bounding box center [418, 176] width 25 height 20
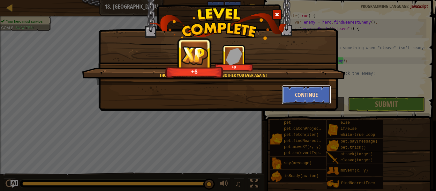
click at [312, 91] on button "Continue" at bounding box center [307, 94] width 50 height 19
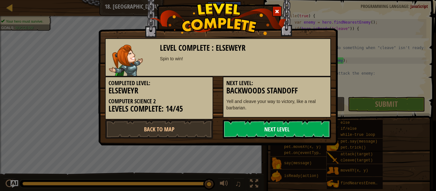
click at [298, 127] on link "Next Level" at bounding box center [277, 129] width 108 height 19
click at [299, 126] on link "Next Level" at bounding box center [277, 129] width 108 height 19
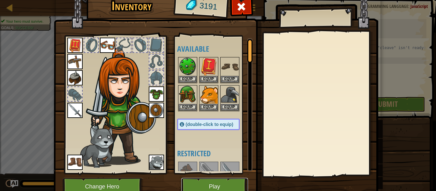
click at [214, 186] on button "Play" at bounding box center [214, 187] width 67 height 18
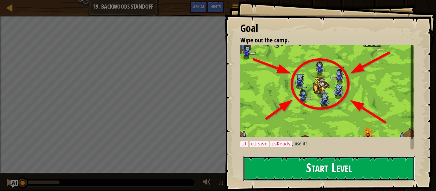
click at [258, 164] on button "Start Level" at bounding box center [329, 168] width 172 height 25
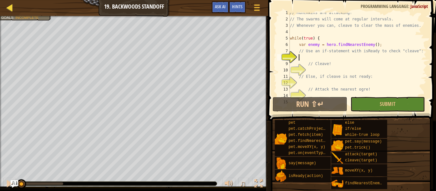
scroll to position [3, 0]
click at [12, 8] on div at bounding box center [10, 8] width 8 height 8
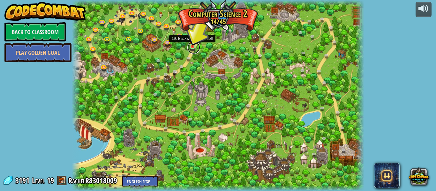
click at [193, 47] on link at bounding box center [193, 47] width 13 height 13
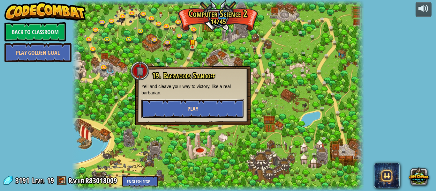
click at [185, 109] on button "Play" at bounding box center [192, 108] width 103 height 19
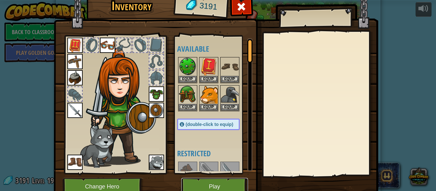
click at [206, 181] on button "Play" at bounding box center [214, 187] width 67 height 18
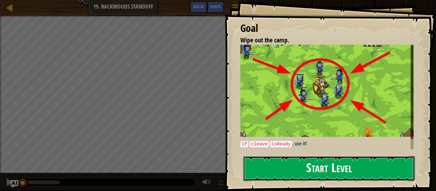
click at [289, 168] on button "Start Level" at bounding box center [329, 168] width 172 height 25
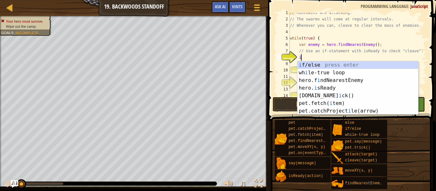
scroll to position [3, 1]
click at [306, 62] on div "i f/else press enter wh i le-true loop press enter hero.f i ndNearestEnemy pres…" at bounding box center [358, 95] width 121 height 69
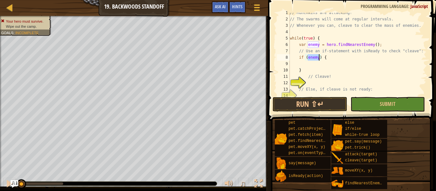
scroll to position [3, 3]
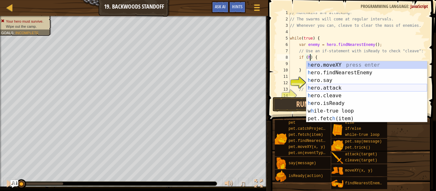
click at [310, 86] on div "h ero.moveXY press enter h ero.findNearestEnemy press enter h ero.say press ent…" at bounding box center [367, 99] width 121 height 77
type textarea "if (hero.attack(enemy)) {"
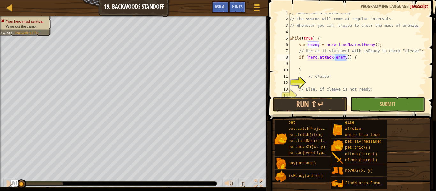
click at [311, 82] on div "// Munchkins are attacking! // The swarms will come at regular intervals. // Wh…" at bounding box center [358, 58] width 138 height 96
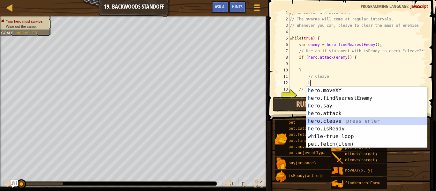
click at [309, 118] on div "h ero.moveXY press enter h ero.findNearestEnemy press enter h ero.say press ent…" at bounding box center [367, 125] width 121 height 77
type textarea "hero.cleave(enemy);"
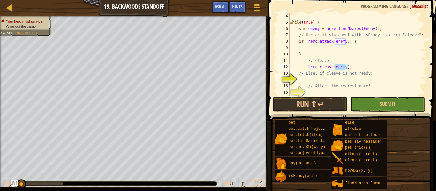
scroll to position [32, 0]
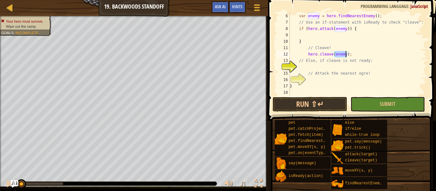
click at [312, 65] on div "var enemy = hero . findNearestEnemy ( ) ; // Use an if-statement with isReady t…" at bounding box center [358, 61] width 138 height 96
type textarea "e"
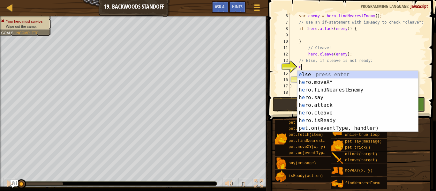
scroll to position [3, 1]
click at [321, 74] on div "e lse press enter h e ro.moveXY press enter h e ro.findNearestEnemy press enter…" at bounding box center [358, 109] width 121 height 77
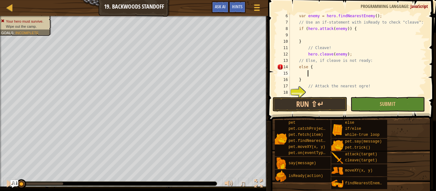
scroll to position [3, 3]
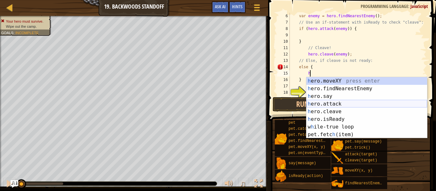
click at [323, 105] on div "h ero.moveXY press enter h ero.findNearestEnemy press enter h ero.say press ent…" at bounding box center [367, 115] width 121 height 77
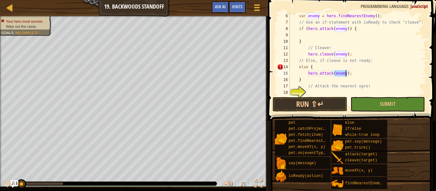
click at [312, 82] on div "var enemy = hero . findNearestEnemy ( ) ; // Use an if-statement with isReady t…" at bounding box center [358, 61] width 138 height 96
click at [305, 68] on div "var enemy = hero . findNearestEnemy ( ) ; // Use an if-statement with isReady t…" at bounding box center [358, 61] width 138 height 96
type textarea "else {"
click at [319, 93] on div "var enemy = hero . findNearestEnemy ( ) ; // Use an if-statement with isReady t…" at bounding box center [358, 61] width 138 height 96
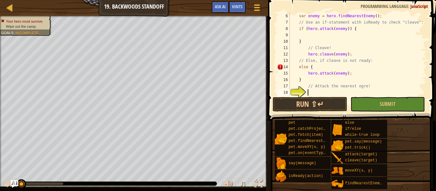
type textarea "h"
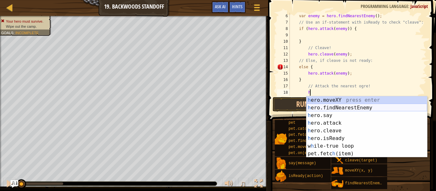
click at [323, 107] on div "h ero.moveXY press enter h ero.findNearestEnemy press enter h ero.say press ent…" at bounding box center [367, 134] width 121 height 77
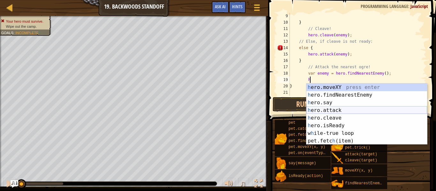
click at [346, 108] on div "h ero.moveXY press enter h ero.findNearestEnemy press enter h ero.say press ent…" at bounding box center [367, 122] width 121 height 77
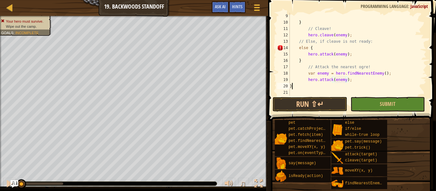
click at [358, 89] on div "} // Cleave! hero . cleave ( enemy ) ; // Else, if cleave is not ready: else { …" at bounding box center [358, 61] width 138 height 96
click at [338, 106] on button "Run ⇧↵" at bounding box center [310, 104] width 74 height 15
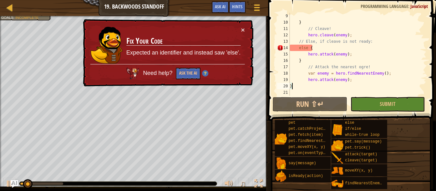
click at [308, 46] on div "} // Cleave! hero . cleave ( enemy ) ; // Else, if cleave is not ready: else { …" at bounding box center [358, 61] width 138 height 96
click at [317, 49] on div "} // Cleave! hero . cleave ( enemy ) ; // Else, if cleave is not ready: else { …" at bounding box center [358, 61] width 138 height 96
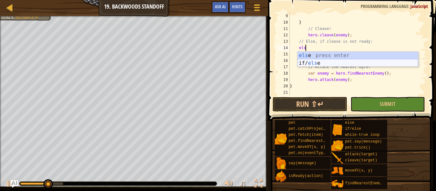
click at [324, 61] on div "els e press enter if/ els e press enter" at bounding box center [358, 67] width 121 height 31
type textarea "if (enemy) {"
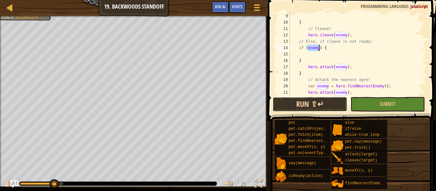
click at [325, 103] on button "Run ⇧↵" at bounding box center [310, 104] width 74 height 15
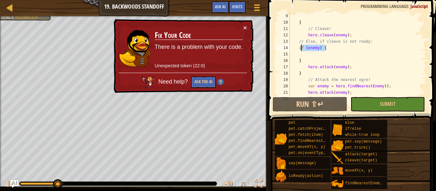
drag, startPoint x: 338, startPoint y: 47, endPoint x: 300, endPoint y: 48, distance: 38.3
click at [300, 48] on div "} // Cleave! hero . cleave ( enemy ) ; // Else, if cleave is not ready: if ( en…" at bounding box center [358, 61] width 138 height 96
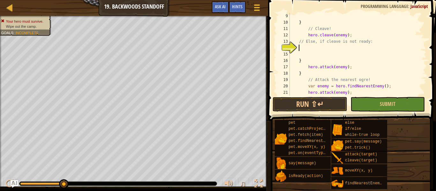
click at [306, 61] on div "} // Cleave! hero . cleave ( enemy ) ; // Else, if cleave is not ready: } hero …" at bounding box center [358, 61] width 138 height 96
type textarea "}"
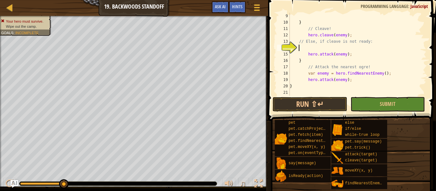
type textarea "e"
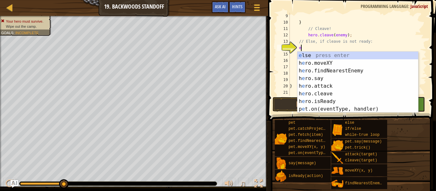
scroll to position [3, 1]
click at [310, 52] on div "e lse press enter h e ro.moveXY press enter h e ro.findNearestEnemy press enter…" at bounding box center [358, 90] width 121 height 77
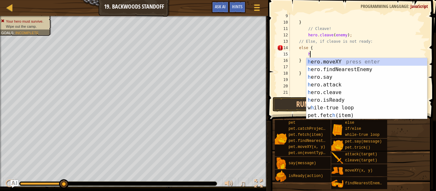
scroll to position [3, 3]
click at [324, 83] on div "h ero.moveXY press enter h ero.findNearestEnemy press enter h ero.say press ent…" at bounding box center [367, 96] width 121 height 77
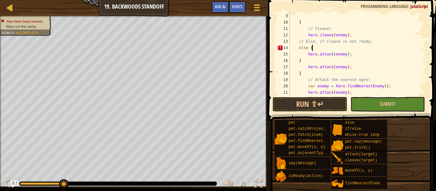
click at [399, 48] on div "} // Cleave! hero . cleave ( enemy ) ; // Else, if cleave is not ready: else { …" at bounding box center [358, 61] width 138 height 96
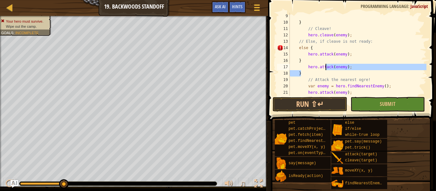
drag, startPoint x: 356, startPoint y: 71, endPoint x: 326, endPoint y: 67, distance: 30.6
click at [326, 67] on div "} // Cleave! hero . cleave ( enemy ) ; // Else, if cleave is not ready: else { …" at bounding box center [358, 61] width 138 height 96
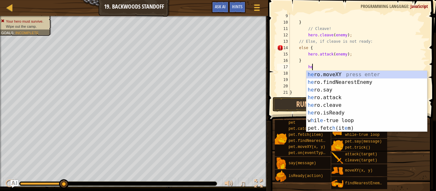
type textarea "h"
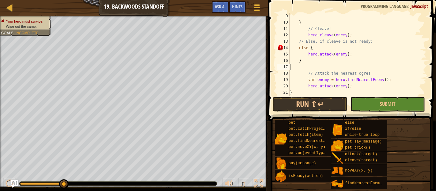
scroll to position [3, 0]
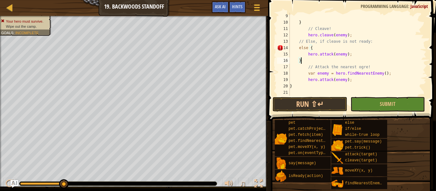
click at [408, 64] on div "} // Cleave! hero . cleave ( enemy ) ; // Else, if cleave is not ready: else { …" at bounding box center [358, 61] width 138 height 96
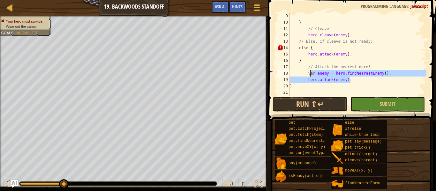
drag, startPoint x: 357, startPoint y: 81, endPoint x: 308, endPoint y: 73, distance: 49.2
click at [308, 73] on div "} // Cleave! hero . cleave ( enemy ) ; // Else, if cleave is not ready: else { …" at bounding box center [358, 61] width 138 height 96
type textarea "var enemy = hero.findNearestEnemy(); hero.attack(enemy);"
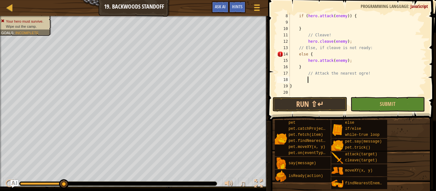
scroll to position [45, 0]
click at [304, 54] on div "if ( hero . attack ( enemy )) { } // Cleave! hero . cleave ( enemy ) ; // Else,…" at bounding box center [358, 61] width 138 height 96
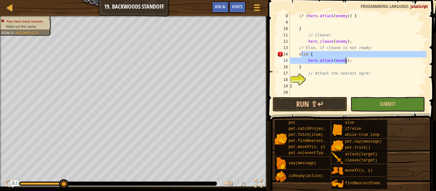
drag, startPoint x: 300, startPoint y: 54, endPoint x: 352, endPoint y: 61, distance: 52.4
click at [352, 61] on div "if ( hero . attack ( enemy )) { } // Cleave! hero . cleave ( enemy ) ; // Else,…" at bounding box center [358, 61] width 138 height 96
type textarea "e"
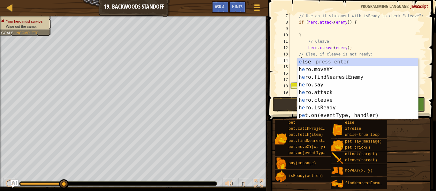
scroll to position [38, 0]
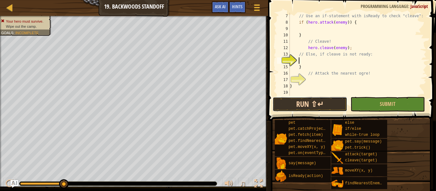
click at [324, 106] on button "Run ⇧↵" at bounding box center [310, 104] width 74 height 15
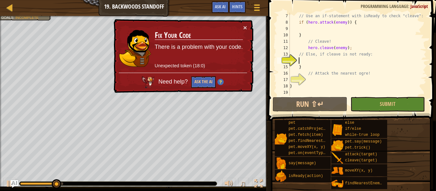
click at [336, 34] on div "// Use an if-statement with isReady to check "cleave": if ( hero . attack ( ene…" at bounding box center [358, 61] width 138 height 96
type textarea "}"
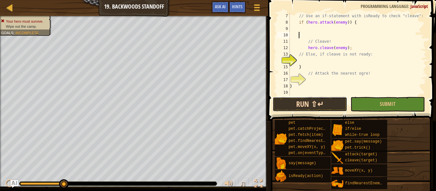
click at [325, 103] on button "Run ⇧↵" at bounding box center [310, 104] width 74 height 15
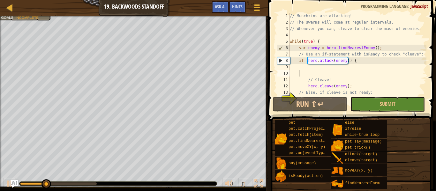
scroll to position [0, 0]
click at [361, 77] on div "// Munchkins are attacking! // The swarms will come at regular intervals. // Wh…" at bounding box center [358, 61] width 138 height 96
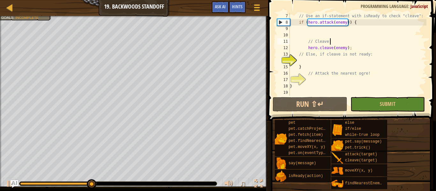
scroll to position [38, 0]
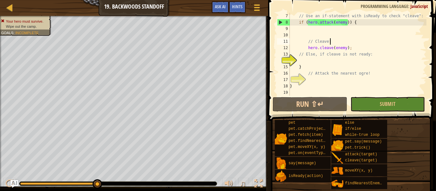
click at [341, 65] on div "// Use an if-statement with isReady to check "cleave": if ( hero . attack ( ene…" at bounding box center [358, 61] width 138 height 96
type textarea "}"
click at [338, 60] on div "// Use an if-statement with isReady to check "cleave": if ( hero . attack ( ene…" at bounding box center [358, 61] width 138 height 96
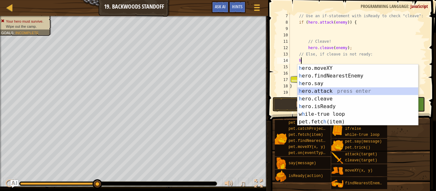
click at [334, 91] on div "h ero.moveXY press enter h ero.findNearestEnemy press enter h ero.say press ent…" at bounding box center [358, 103] width 121 height 77
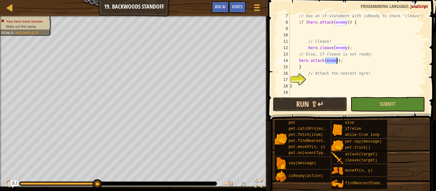
click at [335, 104] on button "Run ⇧↵" at bounding box center [310, 104] width 74 height 15
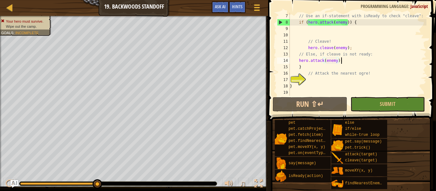
click at [346, 58] on div "// Use an if-statement with isReady to check "cleave": if ( hero . attack ( ene…" at bounding box center [358, 61] width 138 height 96
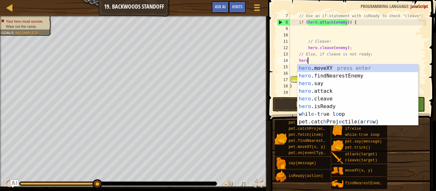
type textarea "h"
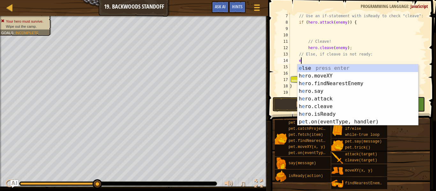
type textarea "el"
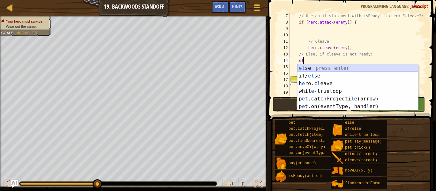
click at [351, 70] on div "el se press enter if/ el se press enter h e ro.c l eave press enter whil e -tru…" at bounding box center [358, 95] width 121 height 61
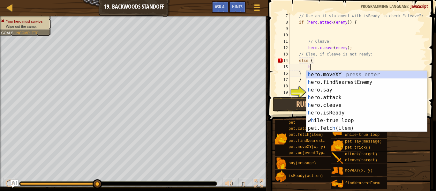
scroll to position [3, 3]
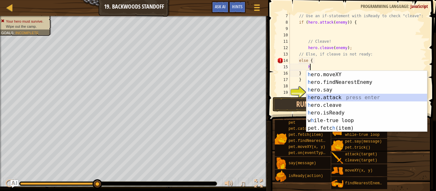
click at [353, 96] on div "h ero.moveXY press enter h ero.findNearestEnemy press enter h ero.say press ent…" at bounding box center [367, 109] width 121 height 77
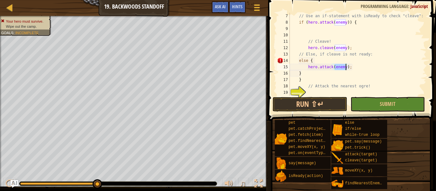
click at [329, 78] on div "// Use an if-statement with isReady to check "cleave": if ( hero . attack ( ene…" at bounding box center [358, 61] width 138 height 96
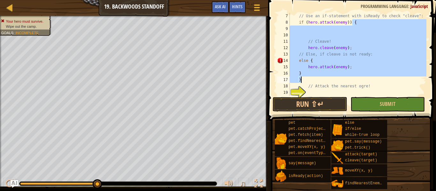
click at [331, 80] on div "// Use an if-statement with isReady to check "cleave": if ( hero . attack ( ene…" at bounding box center [358, 54] width 138 height 83
type textarea "}"
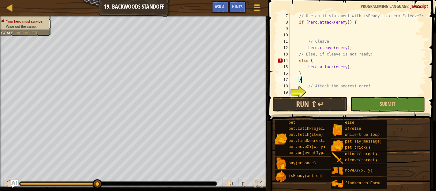
click at [330, 77] on div "// Use an if-statement with isReady to check "cleave": if ( hero . attack ( ene…" at bounding box center [358, 61] width 138 height 96
click at [327, 74] on div "// Use an if-statement with isReady to check "cleave": if ( hero . attack ( ene…" at bounding box center [358, 61] width 138 height 96
type textarea "}"
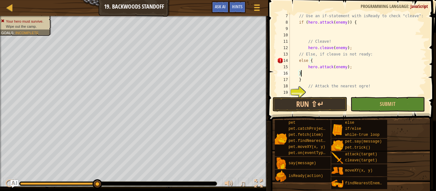
click at [328, 80] on div "// Use an if-statement with isReady to check "cleave": if ( hero . attack ( ene…" at bounding box center [358, 61] width 138 height 96
click at [345, 75] on div "// Use an if-statement with isReady to check "cleave": if ( hero . attack ( ene…" at bounding box center [358, 61] width 138 height 96
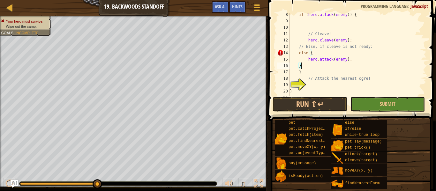
scroll to position [51, 0]
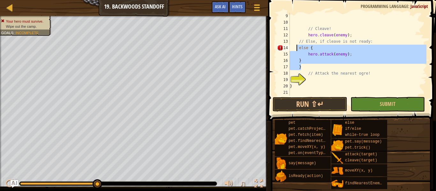
drag, startPoint x: 326, startPoint y: 64, endPoint x: 297, endPoint y: 47, distance: 33.8
click at [297, 47] on div "// Cleave! hero . cleave ( enemy ) ; // Else, if cleave is not ready: else { he…" at bounding box center [358, 61] width 138 height 96
type textarea "else { hero.attack(enemy);"
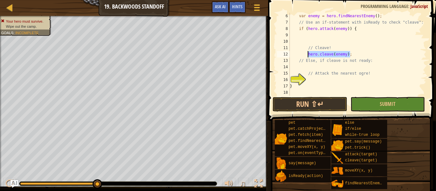
drag, startPoint x: 358, startPoint y: 53, endPoint x: 308, endPoint y: 53, distance: 50.1
click at [308, 53] on div "var enemy = hero . findNearestEnemy ( ) ; // Use an if-statement with isReady t…" at bounding box center [358, 61] width 138 height 96
type textarea "hero.cleave(enemy);"
click at [384, 55] on div "var enemy = hero . findNearestEnemy ( ) ; // Use an if-statement with isReady t…" at bounding box center [358, 61] width 138 height 96
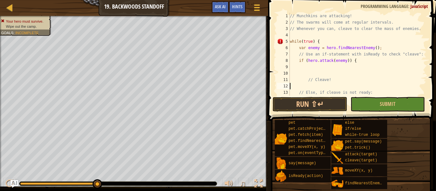
scroll to position [0, 0]
click at [320, 34] on div "// Munchkins are attacking! // The swarms will come at regular intervals. // Wh…" at bounding box center [358, 61] width 138 height 96
click at [320, 42] on div "// Munchkins are attacking! // The swarms will come at regular intervals. // Wh…" at bounding box center [358, 61] width 138 height 96
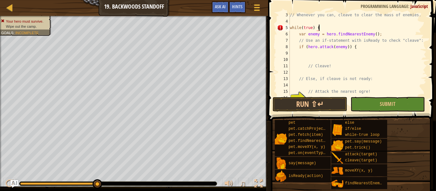
scroll to position [32, 0]
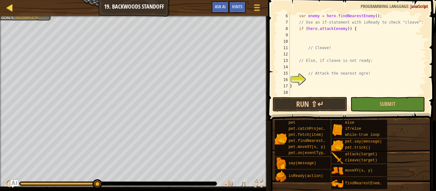
type textarea "while(true) {"
click at [9, 10] on div at bounding box center [10, 8] width 8 height 8
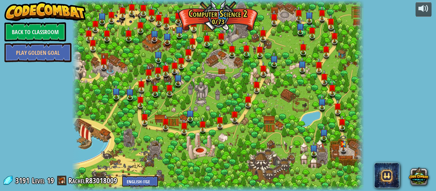
click at [54, 121] on div "powered by Back to Classroom Play Golden Goal 8. Picnic Buster Protect the picn…" at bounding box center [218, 95] width 436 height 191
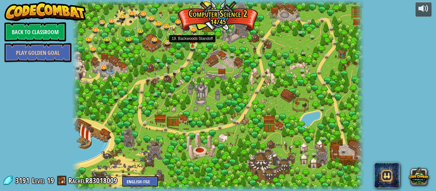
click at [192, 46] on img at bounding box center [192, 38] width 7 height 15
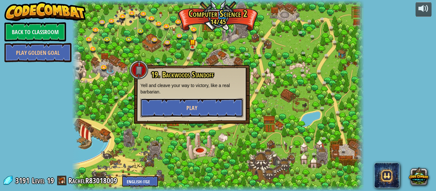
click at [203, 110] on button "Play" at bounding box center [192, 107] width 103 height 19
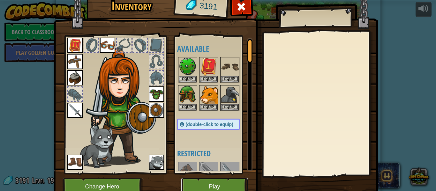
click at [211, 184] on button "Play" at bounding box center [214, 187] width 67 height 18
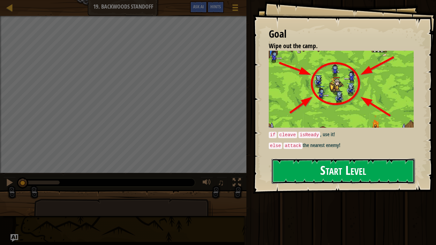
click at [376, 173] on button "Start Level" at bounding box center [343, 171] width 143 height 25
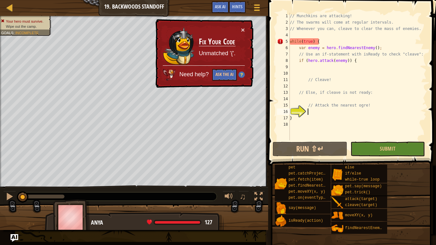
click at [317, 43] on div "// Munchkins are attacking! // The swarms will come at regular intervals. // Wh…" at bounding box center [358, 83] width 138 height 141
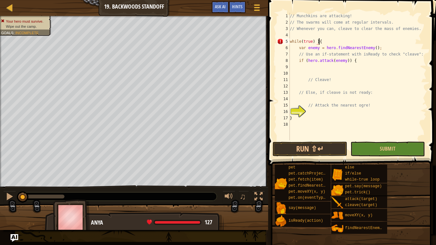
type textarea "while(true) {"
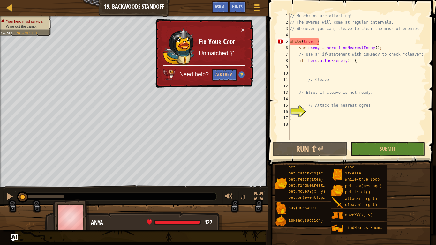
click at [319, 110] on div "// Munchkins are attacking! // The swarms will come at regular intervals. // Wh…" at bounding box center [358, 83] width 138 height 141
type textarea "}"
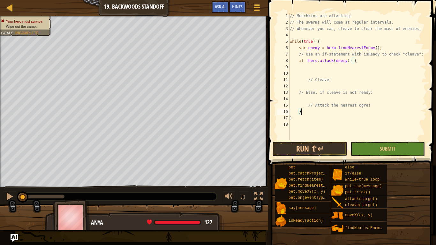
click at [337, 124] on div "// Munchkins are attacking! // The swarms will come at regular intervals. // Wh…" at bounding box center [358, 83] width 138 height 141
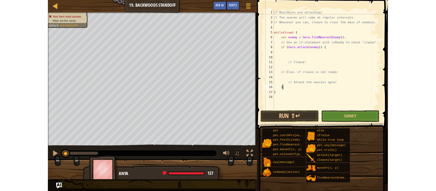
scroll to position [3, 0]
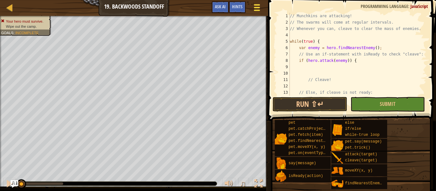
click at [255, 8] on div at bounding box center [257, 7] width 9 height 9
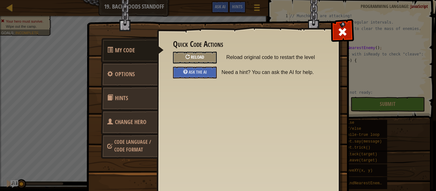
click at [214, 57] on div "Reload" at bounding box center [195, 58] width 44 height 12
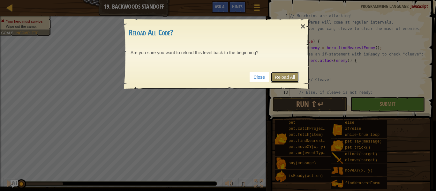
click at [292, 76] on link "Reload All" at bounding box center [285, 77] width 28 height 11
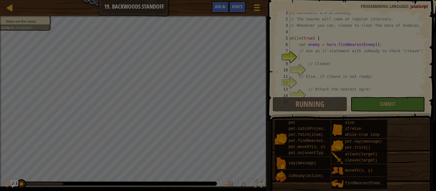
scroll to position [3, 0]
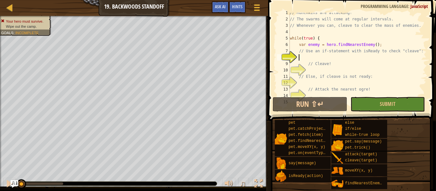
click at [304, 56] on div "// Munchkins are attacking! // The swarms will come at regular intervals. // Wh…" at bounding box center [358, 58] width 138 height 96
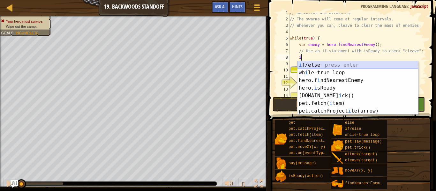
click at [311, 62] on div "i f/else press enter wh i le-true loop press enter hero.f i ndNearestEnemy pres…" at bounding box center [358, 95] width 121 height 69
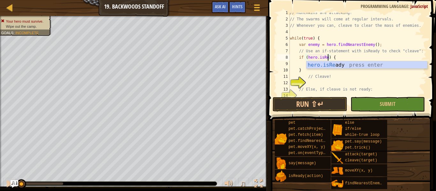
scroll to position [3, 6]
click at [320, 65] on div "hero.isRe ady press enter" at bounding box center [367, 72] width 121 height 23
type textarea "if (hero.isReady("cleave")) {"
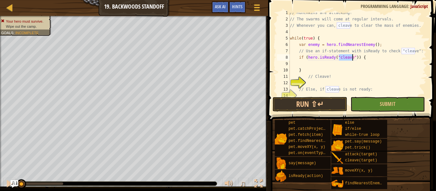
click at [316, 65] on div "// Munchkins are attacking! // The swarms will come at regular intervals. // Wh…" at bounding box center [358, 58] width 138 height 96
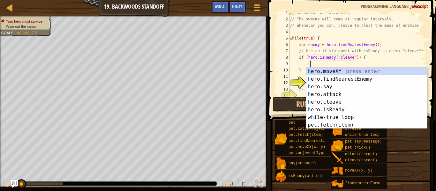
scroll to position [3, 3]
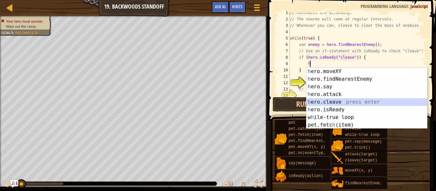
click at [339, 100] on div "h ero.moveXY press enter h ero.findNearestEnemy press enter h ero.say press ent…" at bounding box center [367, 106] width 121 height 77
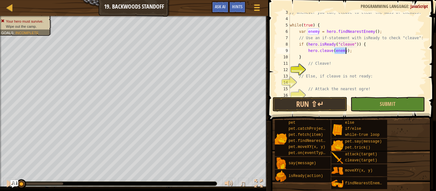
scroll to position [32, 0]
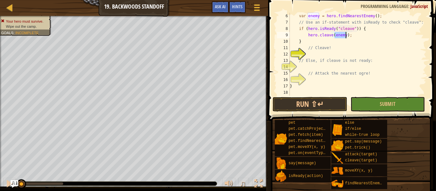
click at [312, 72] on div "var enemy = hero . findNearestEnemy ( ) ; // Use an if-statement with isReady t…" at bounding box center [358, 61] width 138 height 96
type textarea "// Attack the nearest ogre!"
click at [309, 65] on div "var enemy = hero . findNearestEnemy ( ) ; // Use an if-statement with isReady t…" at bounding box center [358, 61] width 138 height 96
type textarea "e"
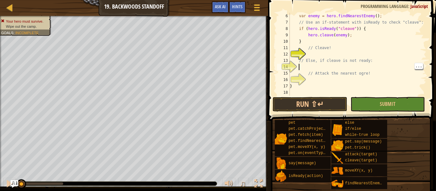
scroll to position [3, 1]
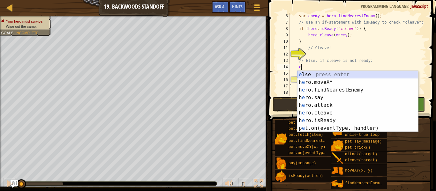
click at [335, 72] on div "e lse press enter h e ro.moveXY press enter h e ro.findNearestEnemy press enter…" at bounding box center [358, 109] width 121 height 77
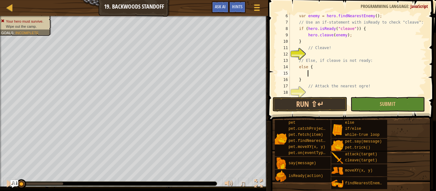
type textarea "h"
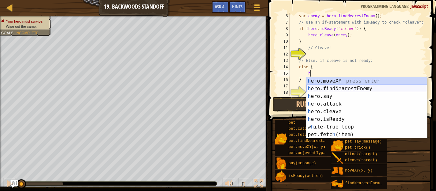
click at [338, 89] on div "h ero.moveXY press enter h ero.findNearestEnemy press enter h ero.say press ent…" at bounding box center [367, 115] width 121 height 77
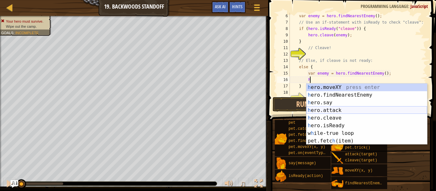
click at [336, 109] on div "h ero.moveXY press enter h ero.findNearestEnemy press enter h ero.say press ent…" at bounding box center [367, 122] width 121 height 77
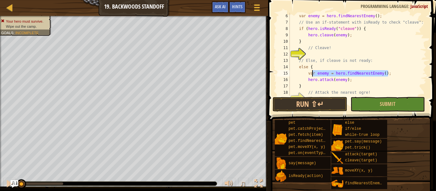
drag, startPoint x: 391, startPoint y: 72, endPoint x: 312, endPoint y: 72, distance: 79.2
click at [312, 72] on div "var enemy = hero . findNearestEnemy ( ) ; // Use an if-statement with isReady t…" at bounding box center [358, 61] width 138 height 96
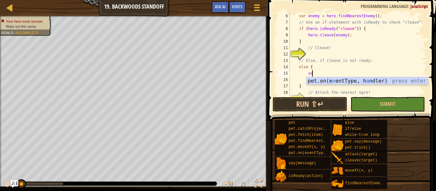
type textarea "v"
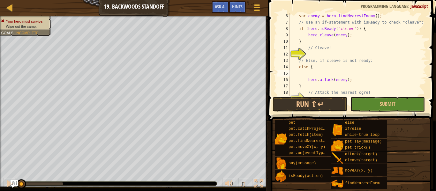
scroll to position [3, 1]
click at [380, 104] on button "Submit" at bounding box center [388, 104] width 74 height 15
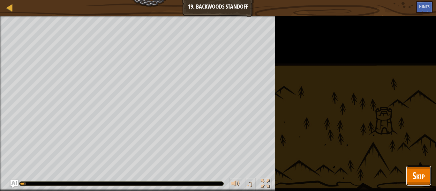
click at [420, 175] on span "Skip" at bounding box center [419, 175] width 12 height 13
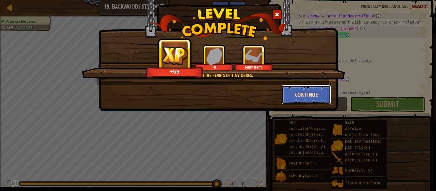
click at [303, 99] on button "Continue" at bounding box center [307, 94] width 50 height 19
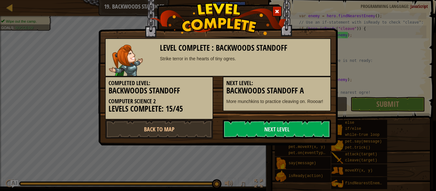
click at [302, 91] on h3 "Backwoods Standoff A" at bounding box center [276, 91] width 101 height 9
click at [300, 124] on link "Next Level" at bounding box center [277, 129] width 108 height 19
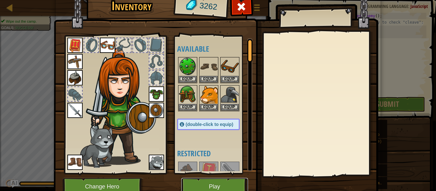
click at [229, 185] on button "Play" at bounding box center [214, 187] width 67 height 18
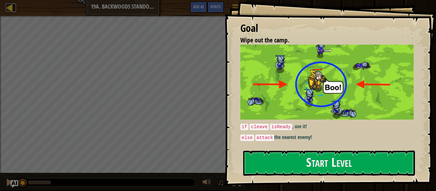
click at [8, 5] on div at bounding box center [10, 8] width 8 height 8
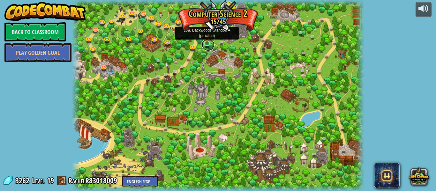
click at [208, 44] on link at bounding box center [208, 44] width 13 height 13
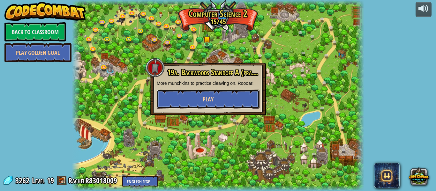
click at [229, 105] on button "Play" at bounding box center [208, 99] width 103 height 19
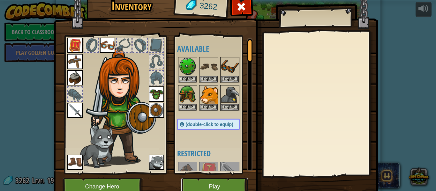
click at [213, 184] on button "Play" at bounding box center [214, 187] width 67 height 18
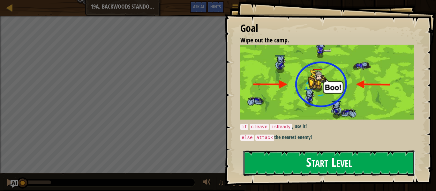
click at [269, 153] on button "Start Level" at bounding box center [329, 163] width 172 height 25
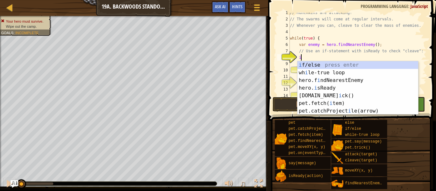
scroll to position [3, 2]
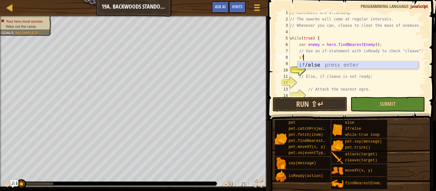
click at [365, 66] on div "if /else press enter" at bounding box center [358, 72] width 121 height 23
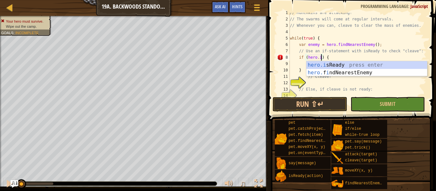
scroll to position [3, 5]
click at [372, 65] on div "hero.is Ready press enter hero. f i ndNeare s tEnemy press enter" at bounding box center [367, 76] width 121 height 31
type textarea "if (hero.isReady("cleave")) {"
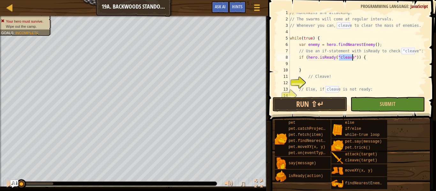
click at [320, 64] on div "// Munchkins are attacking! // The swarms will come at regular intervals. // Wh…" at bounding box center [358, 58] width 138 height 96
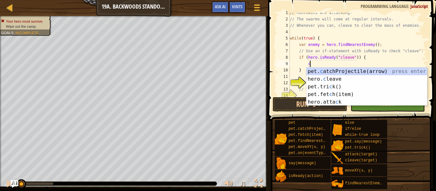
scroll to position [3, 3]
click at [376, 78] on div "pet. c atchProjectile(arrow) press enter hero. c leave press enter pet.tri c k(…" at bounding box center [367, 95] width 121 height 54
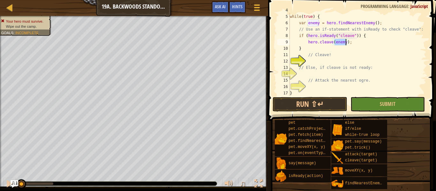
scroll to position [32, 0]
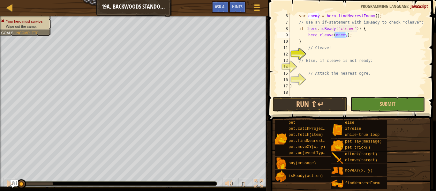
click at [311, 64] on div "var enemy = hero . findNearestEnemy ( ) ; // Use an if-statement with isReady t…" at bounding box center [358, 61] width 138 height 96
type textarea "// Else, if cleave is not ready:"
click at [304, 68] on div "var enemy = hero . findNearestEnemy ( ) ; // Use an if-statement with isReady t…" at bounding box center [358, 61] width 138 height 96
type textarea "e"
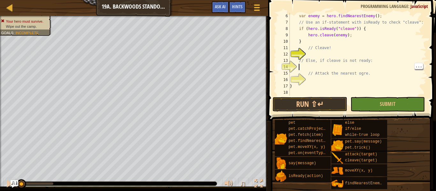
scroll to position [3, 1]
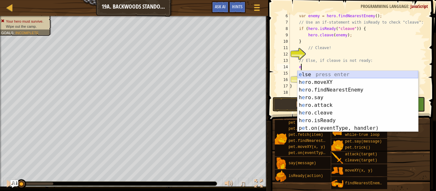
click at [374, 75] on div "e lse press enter h e ro.moveXY press enter h e ro.findNearestEnemy press enter…" at bounding box center [358, 109] width 121 height 77
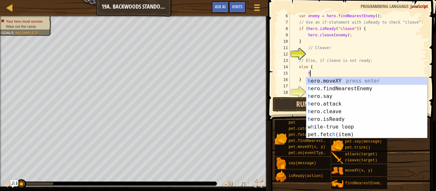
scroll to position [3, 3]
click at [366, 104] on div "h ero.moveXY press enter h ero.findNearestEnemy press enter h ero.say press ent…" at bounding box center [367, 115] width 121 height 77
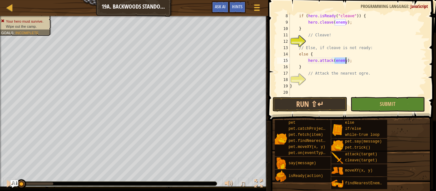
scroll to position [45, 0]
click at [346, 84] on div "if ( hero . isReady ( "cleave" )) { hero . cleave ( enemy ) ; } // Cleave! // E…" at bounding box center [358, 61] width 138 height 96
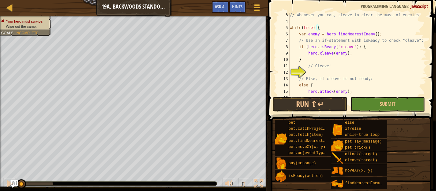
scroll to position [0, 0]
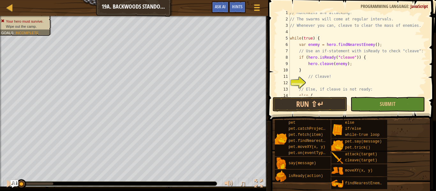
type textarea "}"
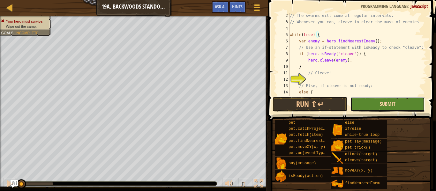
click at [394, 104] on span "Submit" at bounding box center [388, 104] width 16 height 7
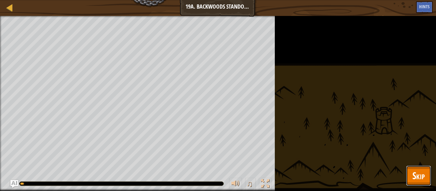
click at [420, 180] on span "Skip" at bounding box center [419, 175] width 12 height 13
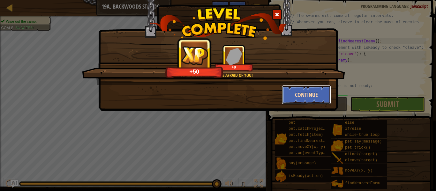
click at [316, 96] on button "Continue" at bounding box center [307, 94] width 50 height 19
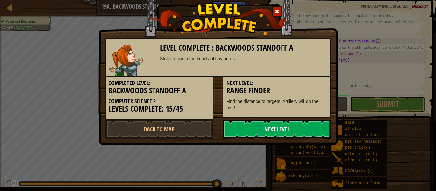
click at [319, 127] on link "Next Level" at bounding box center [277, 129] width 108 height 19
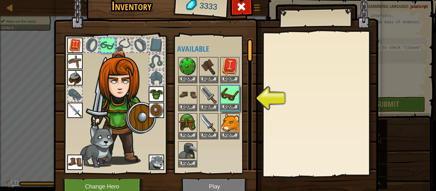
click at [227, 100] on img at bounding box center [230, 95] width 18 height 18
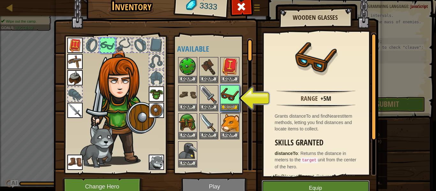
click at [268, 184] on button "Equip" at bounding box center [316, 188] width 108 height 16
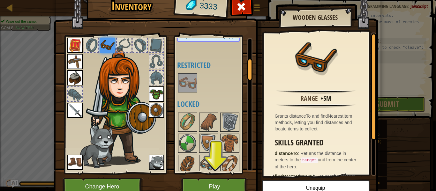
scroll to position [123, 0]
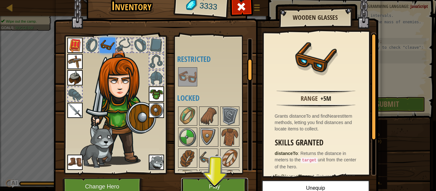
click at [221, 184] on button "Play" at bounding box center [214, 187] width 67 height 18
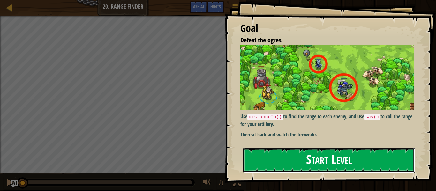
click at [254, 163] on button "Start Level" at bounding box center [329, 160] width 172 height 25
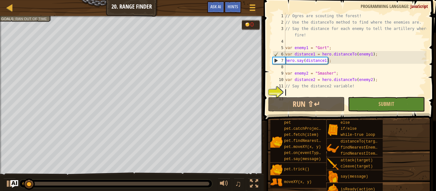
scroll to position [35, 0]
